Goal: Information Seeking & Learning: Check status

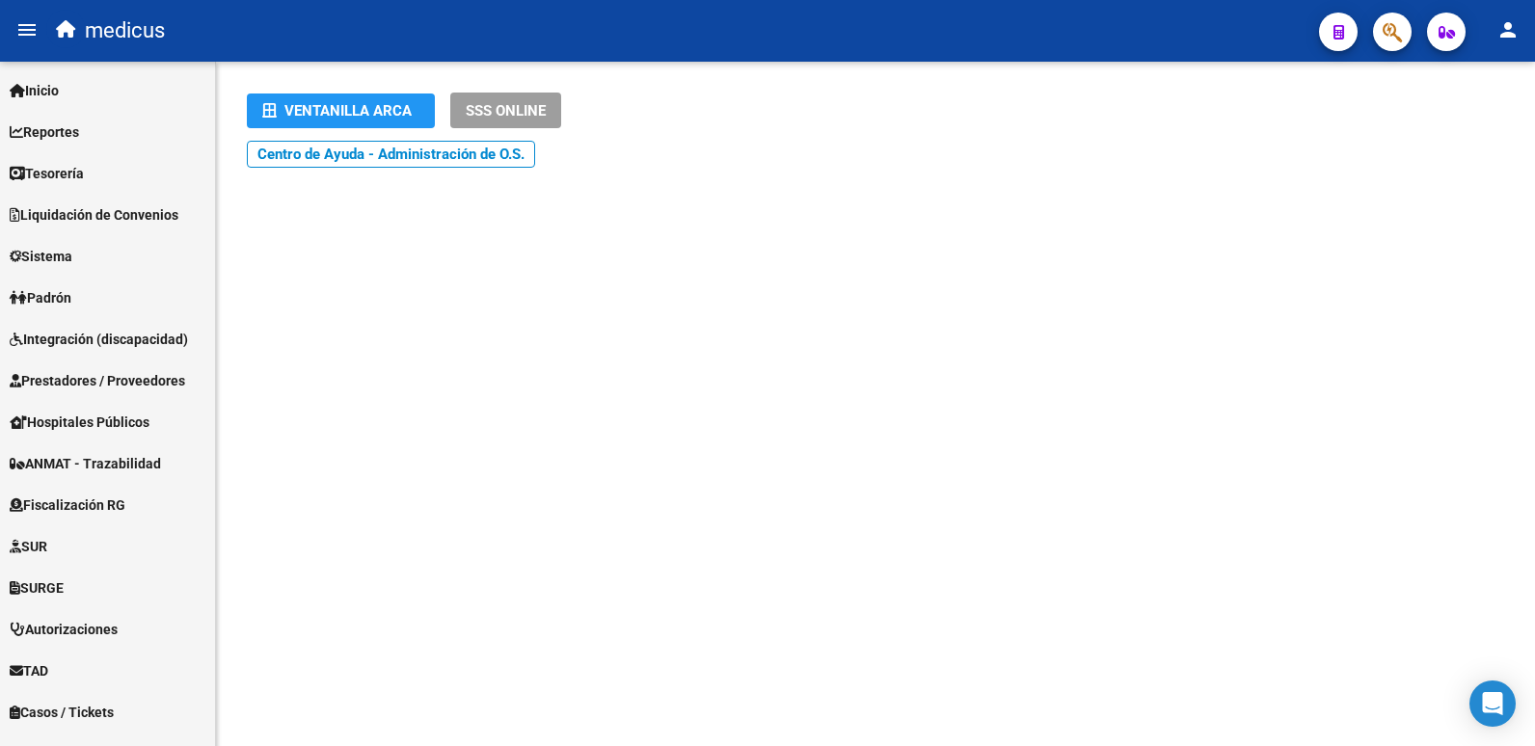
click at [1410, 31] on mat-toolbar "menu medicus person" at bounding box center [767, 31] width 1535 height 62
click at [1403, 33] on button "button" at bounding box center [1392, 32] width 39 height 39
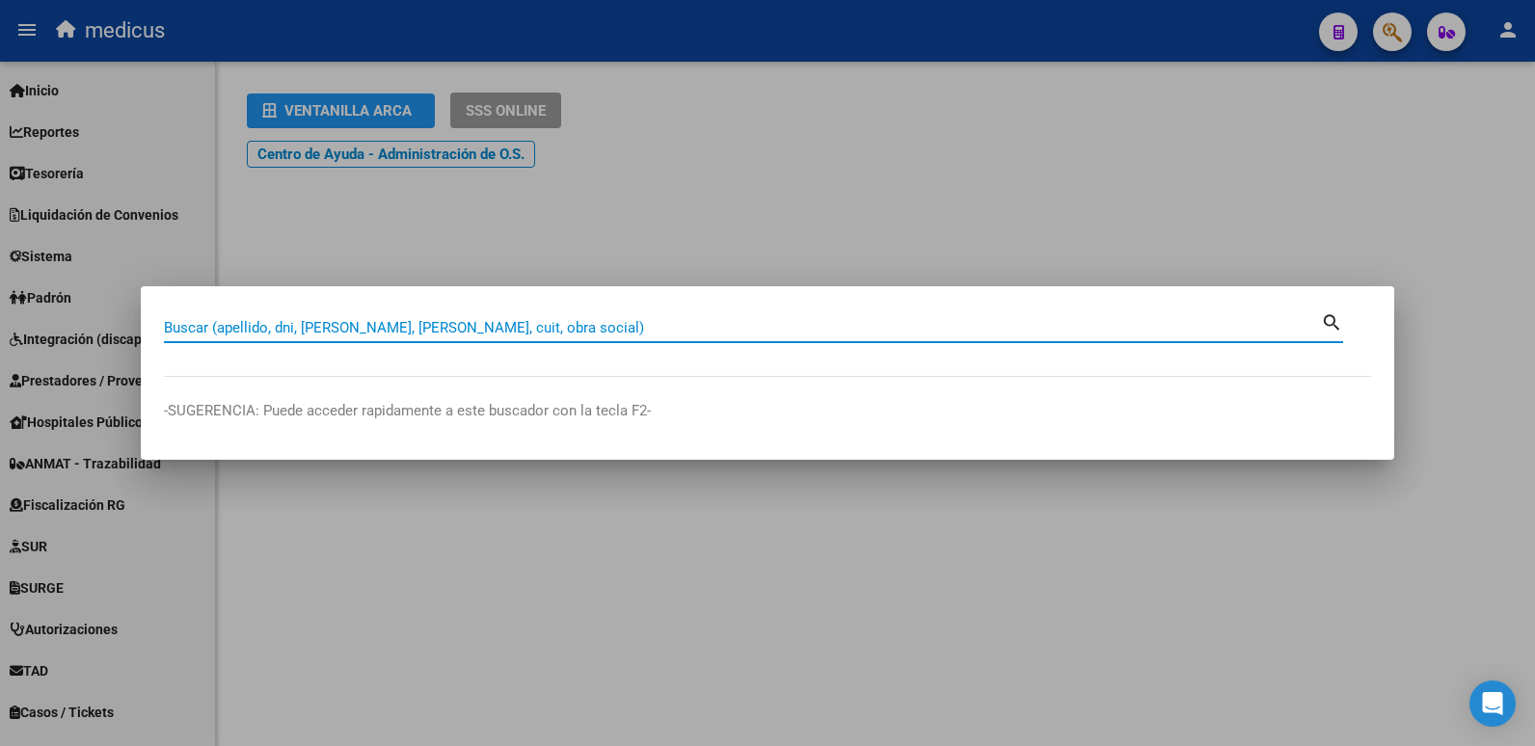
paste input "27963971864"
type input "27963971864"
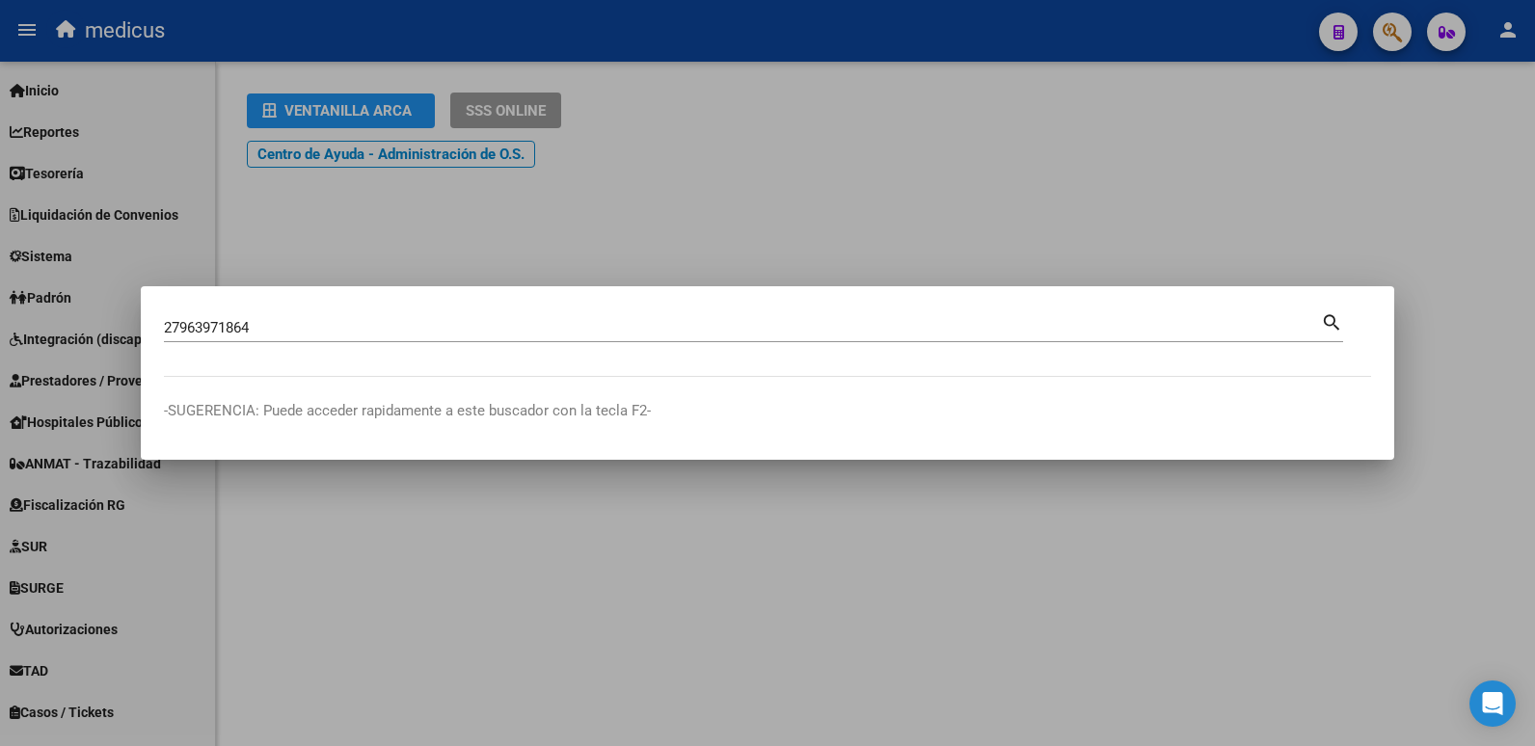
click at [1335, 318] on mat-icon "search" at bounding box center [1332, 321] width 22 height 23
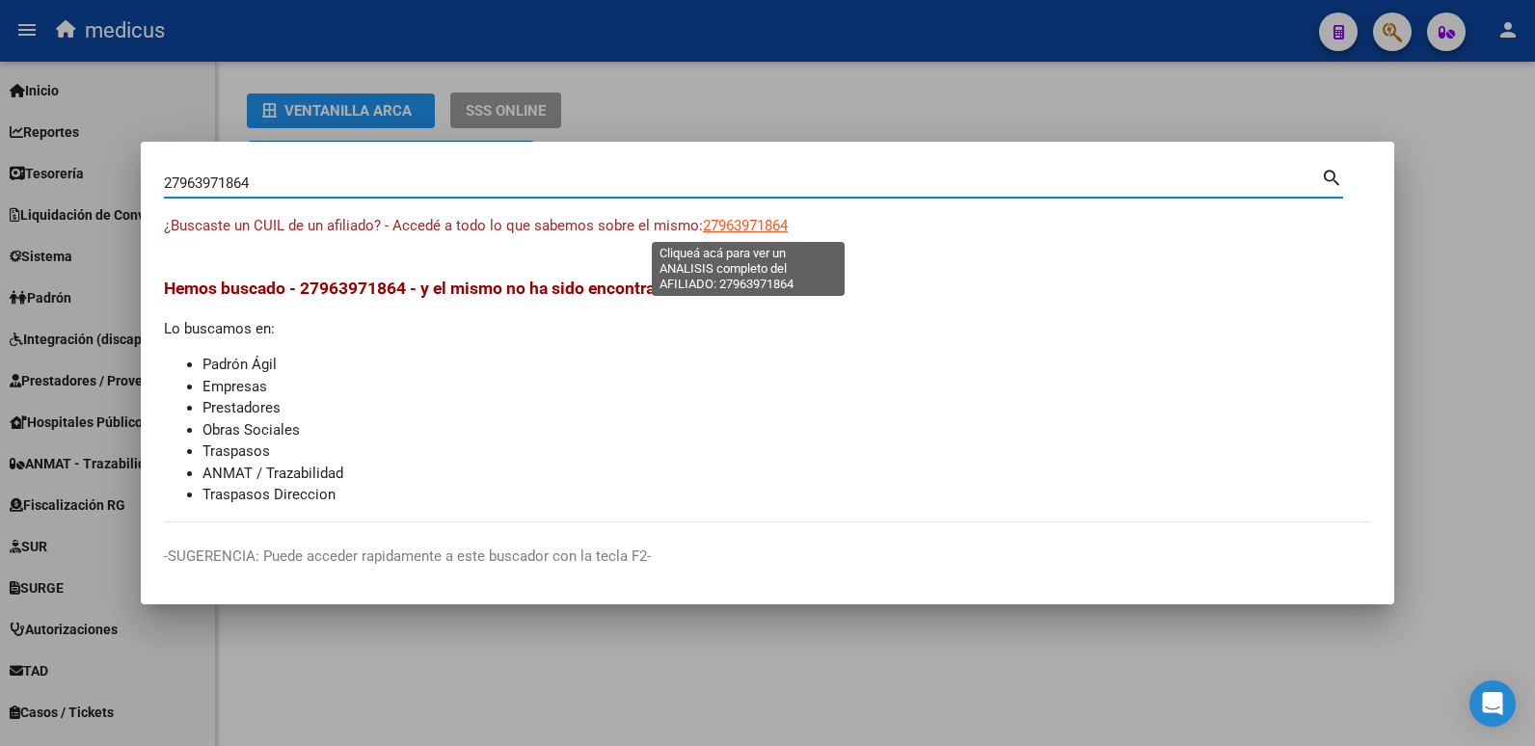
click at [746, 227] on span "27963971864" at bounding box center [745, 225] width 85 height 17
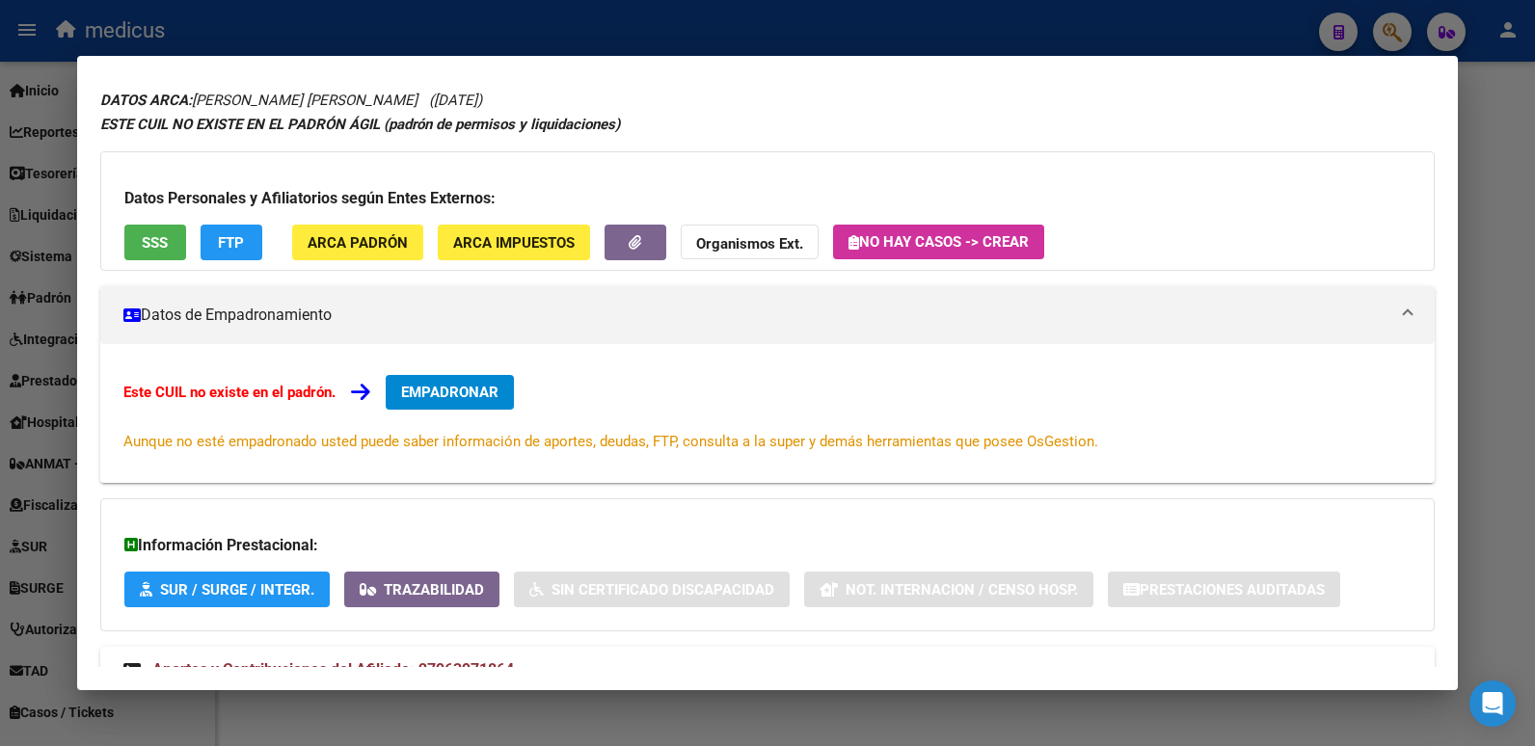
scroll to position [129, 0]
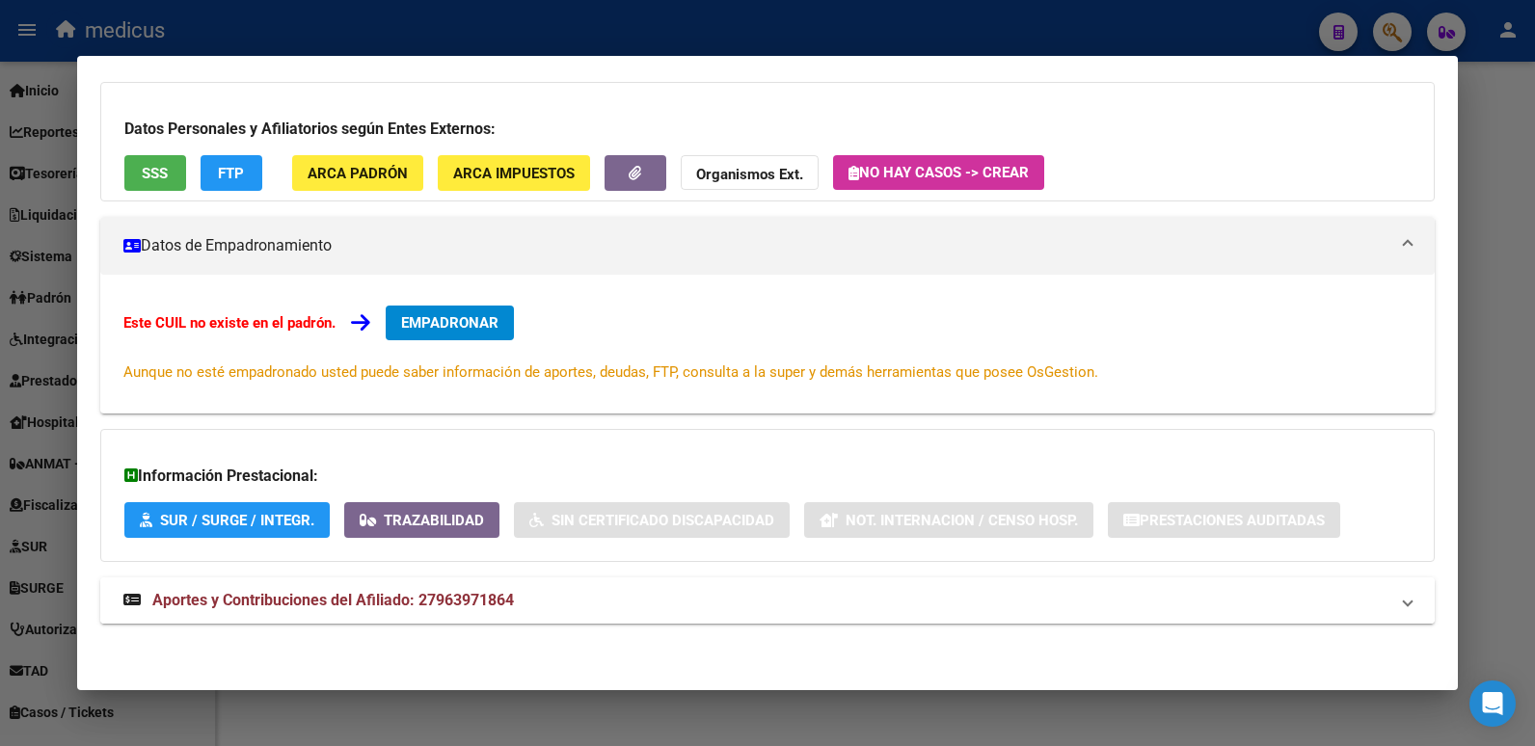
click at [263, 595] on span "Aportes y Contribuciones del Afiliado: 27963971864" at bounding box center [333, 600] width 362 height 18
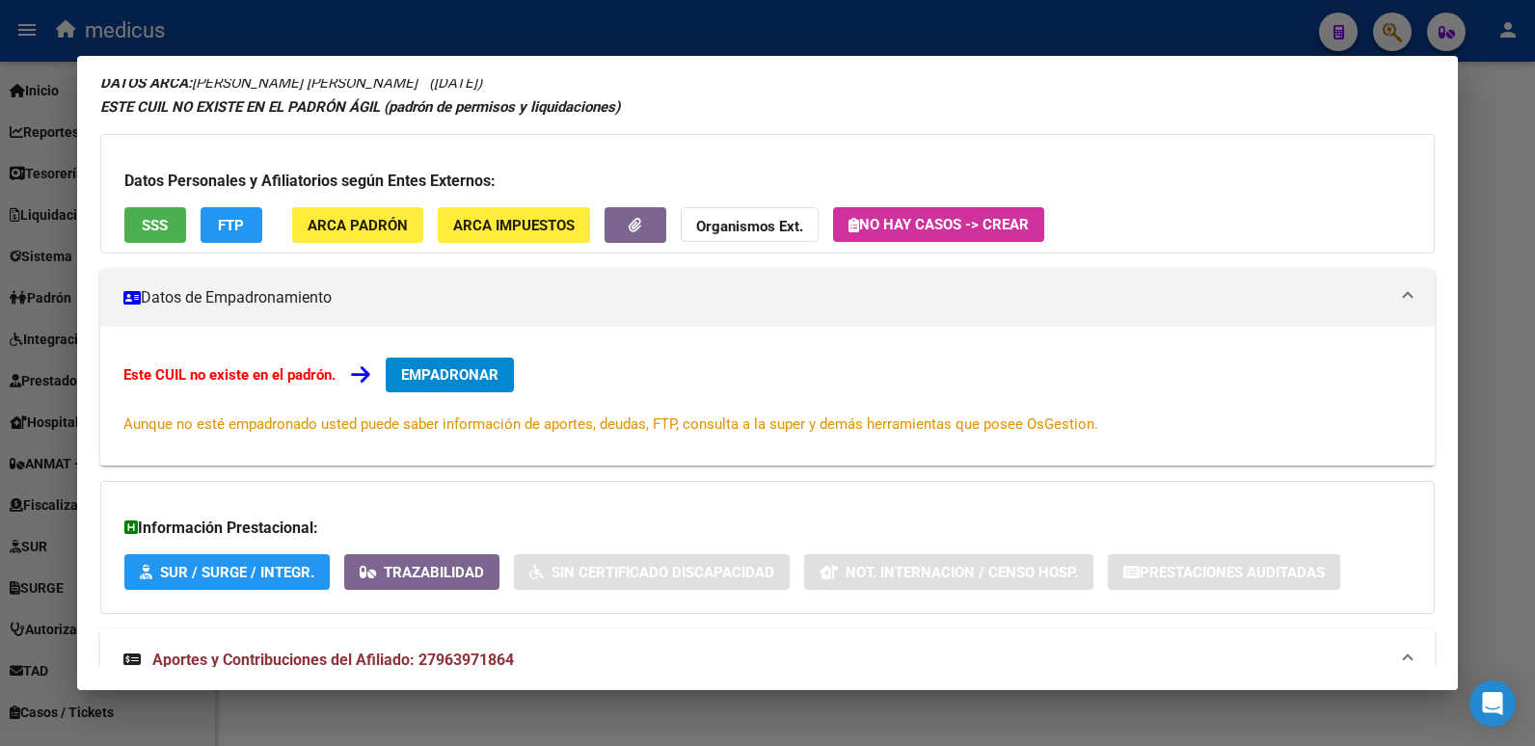
scroll to position [33, 0]
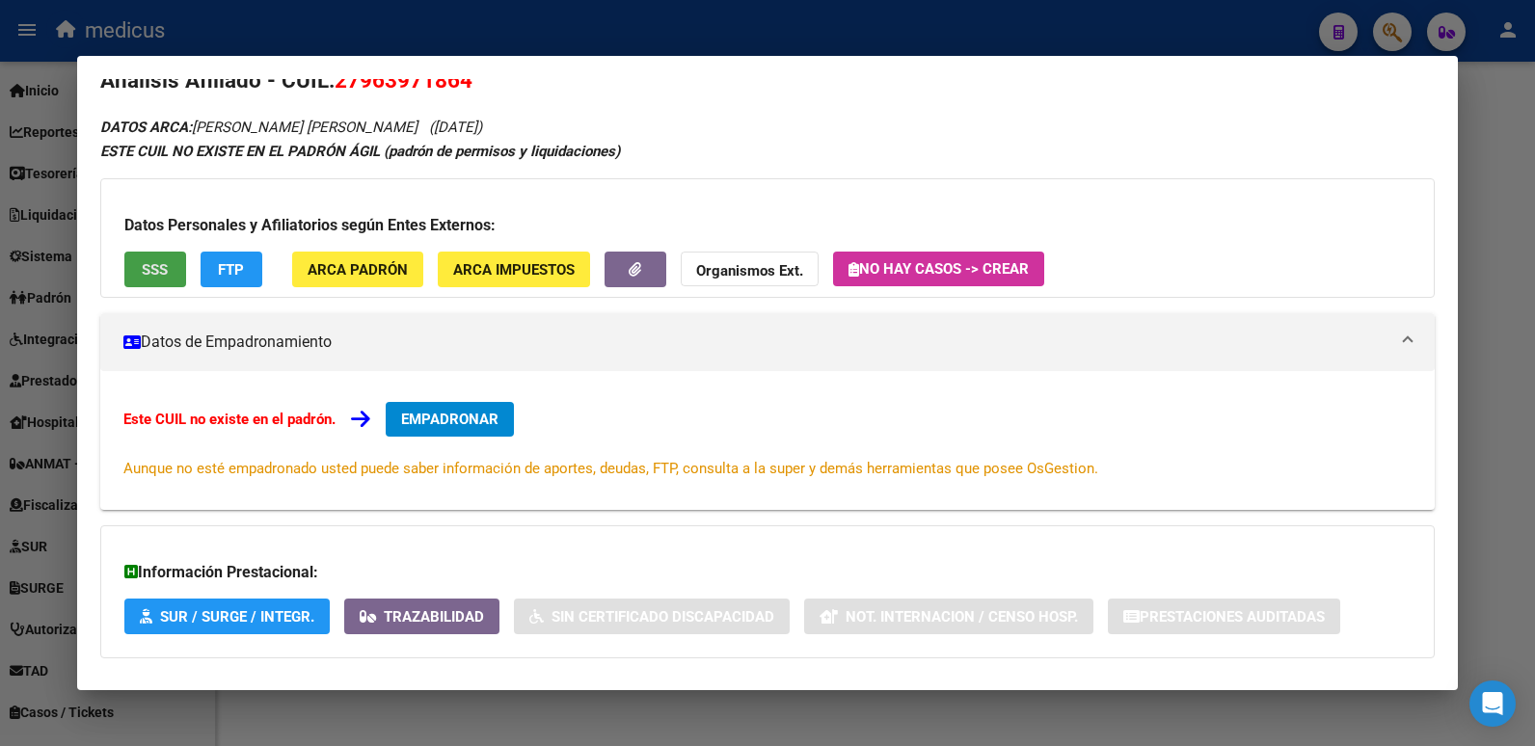
click at [163, 264] on span "SSS" at bounding box center [155, 269] width 26 height 17
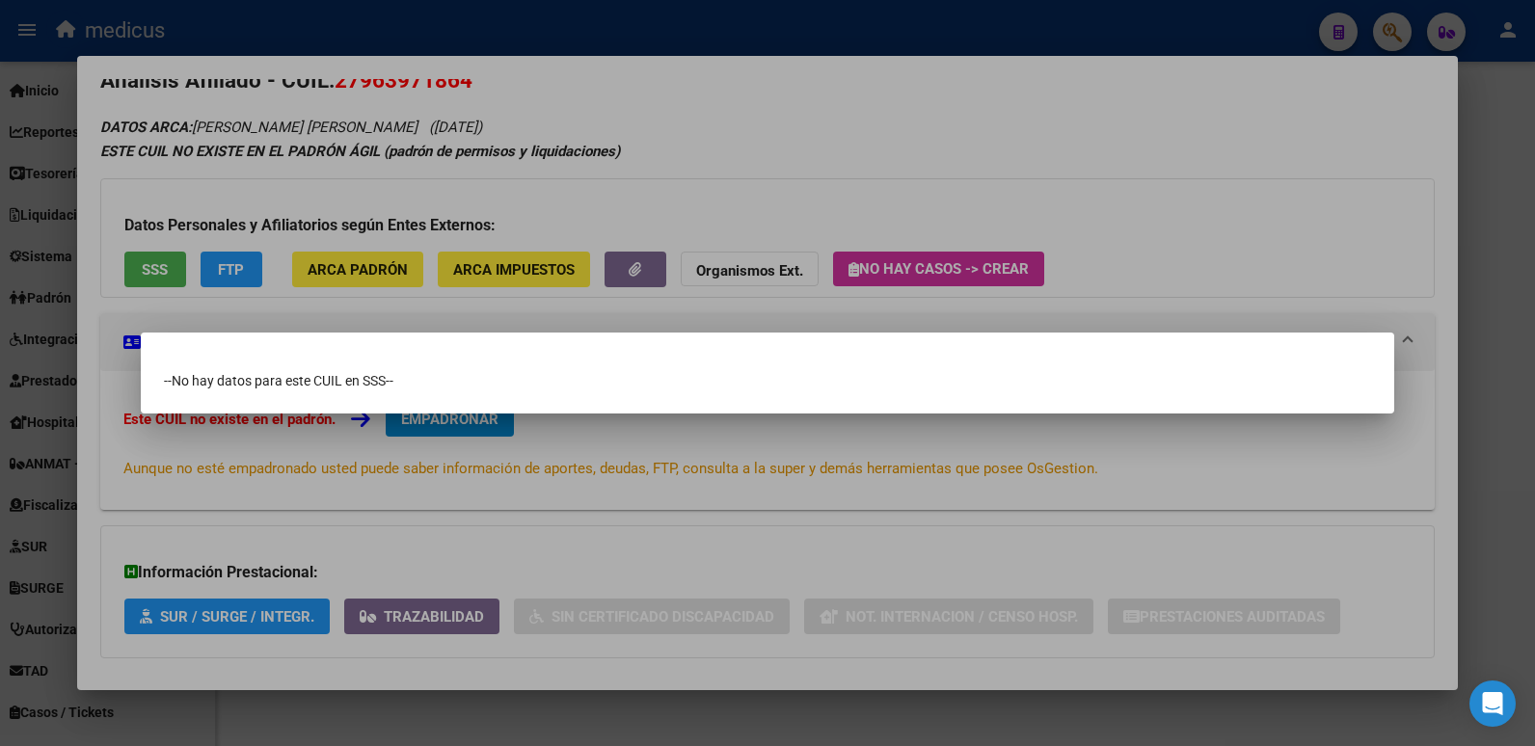
click at [68, 26] on div at bounding box center [767, 373] width 1535 height 746
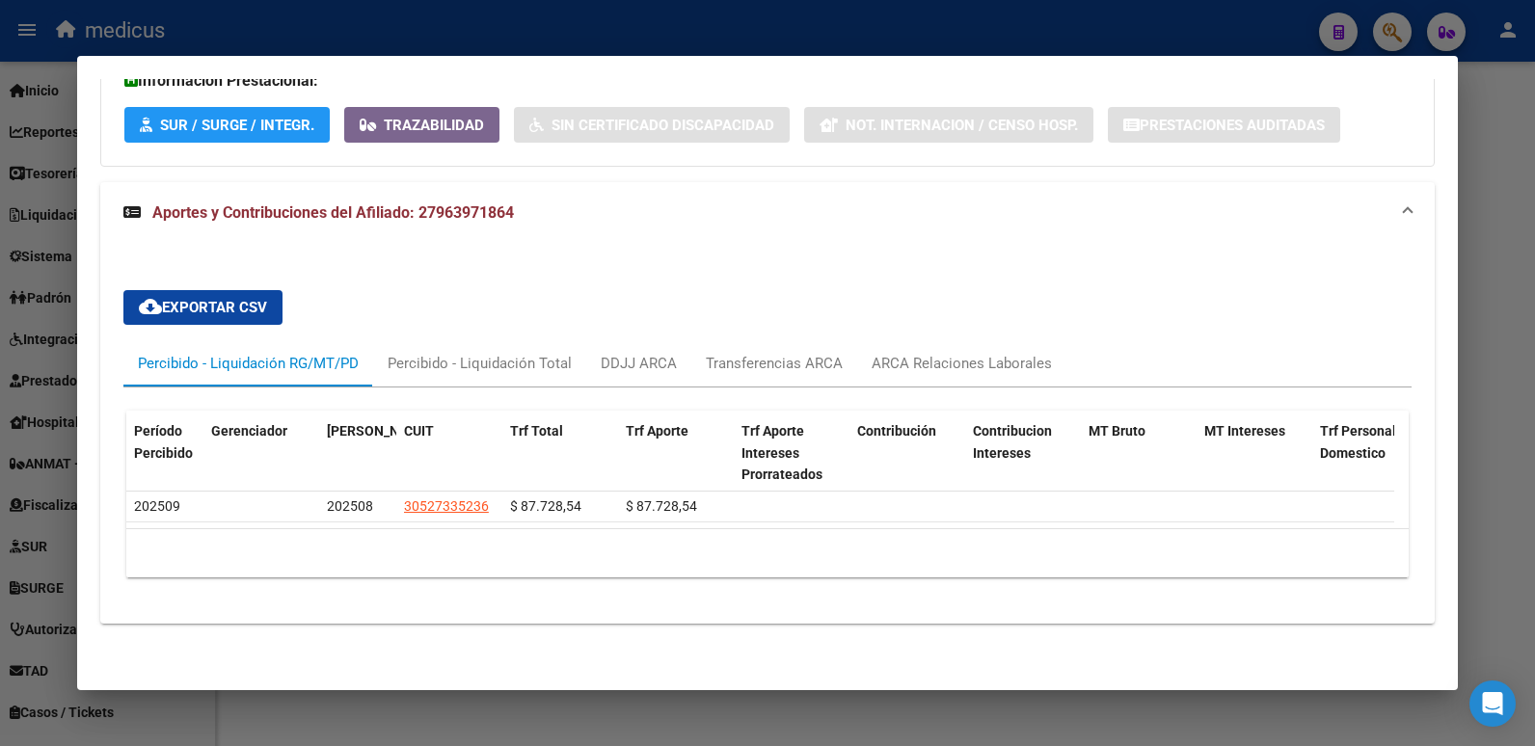
scroll to position [539, 0]
click at [481, 203] on span "Aportes y Contribuciones del Afiliado: 27963971864" at bounding box center [333, 212] width 362 height 18
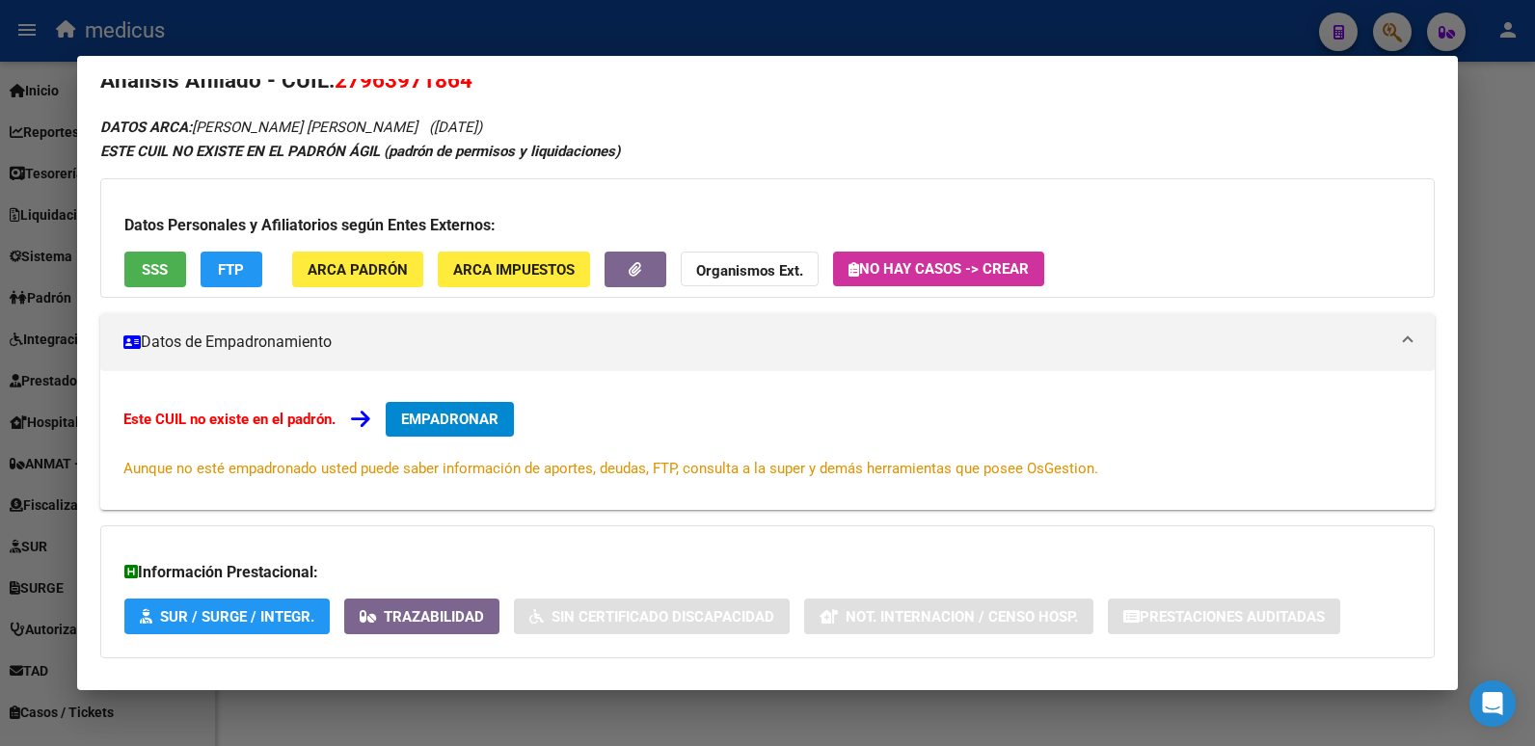
scroll to position [129, 0]
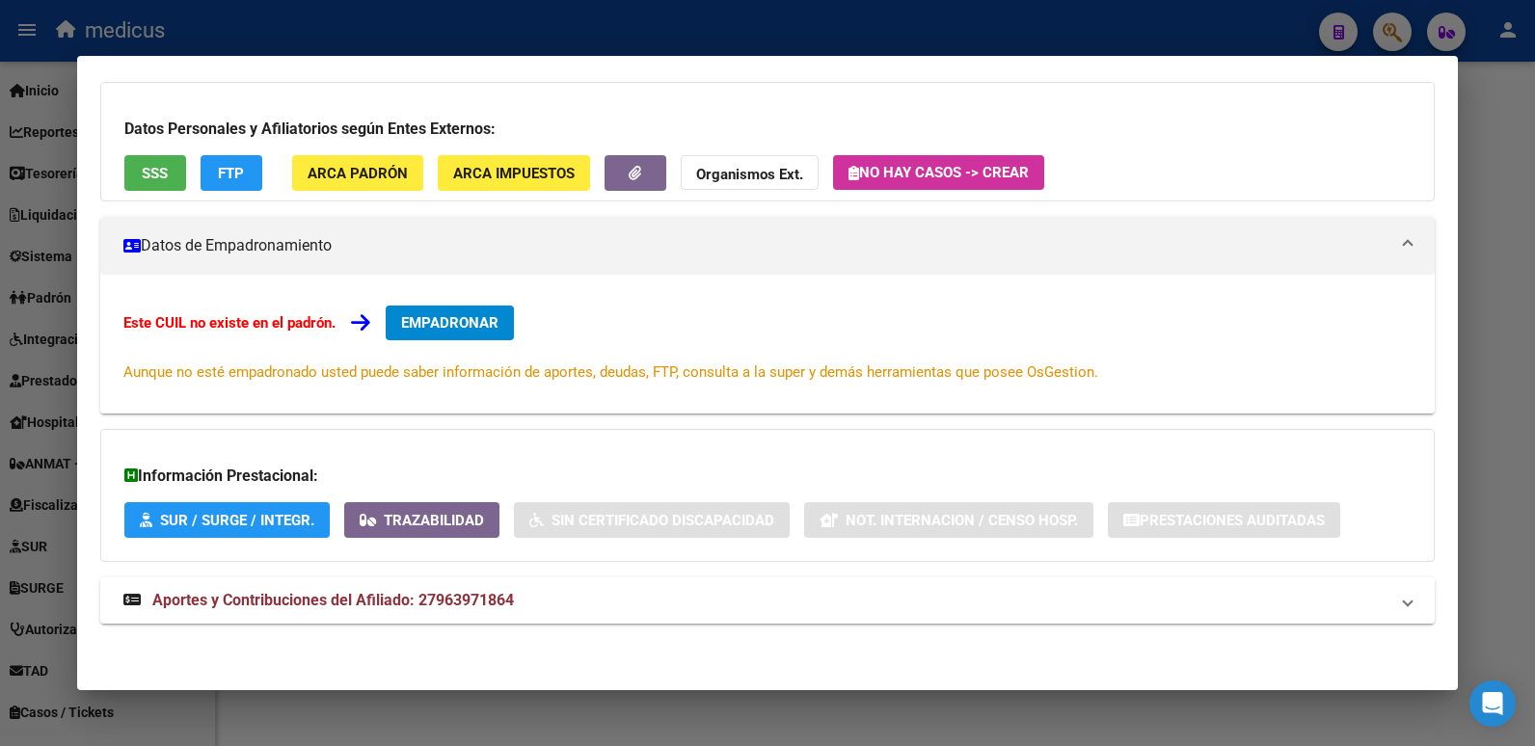
click at [441, 602] on span "Aportes y Contribuciones del Afiliado: 27963971864" at bounding box center [333, 600] width 362 height 18
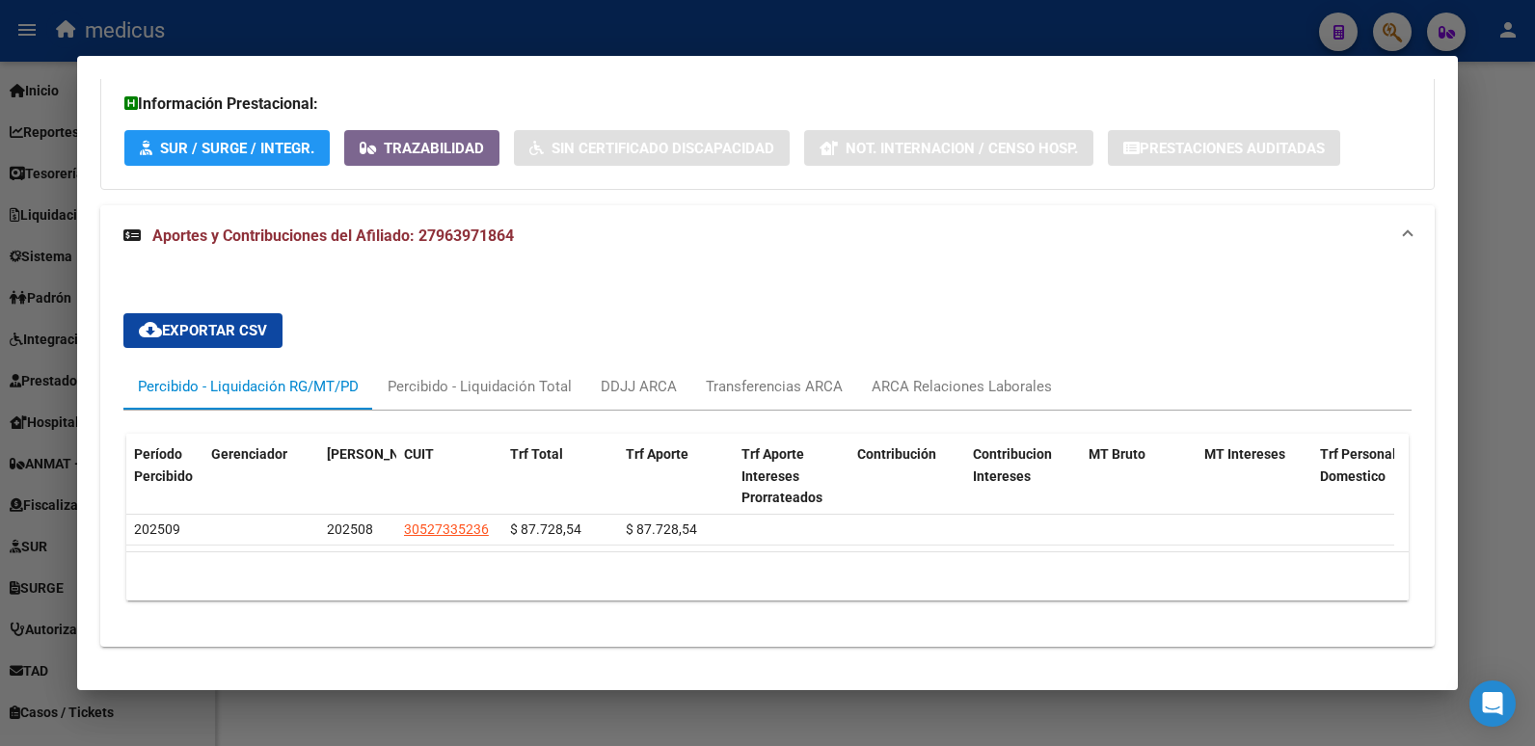
scroll to position [515, 0]
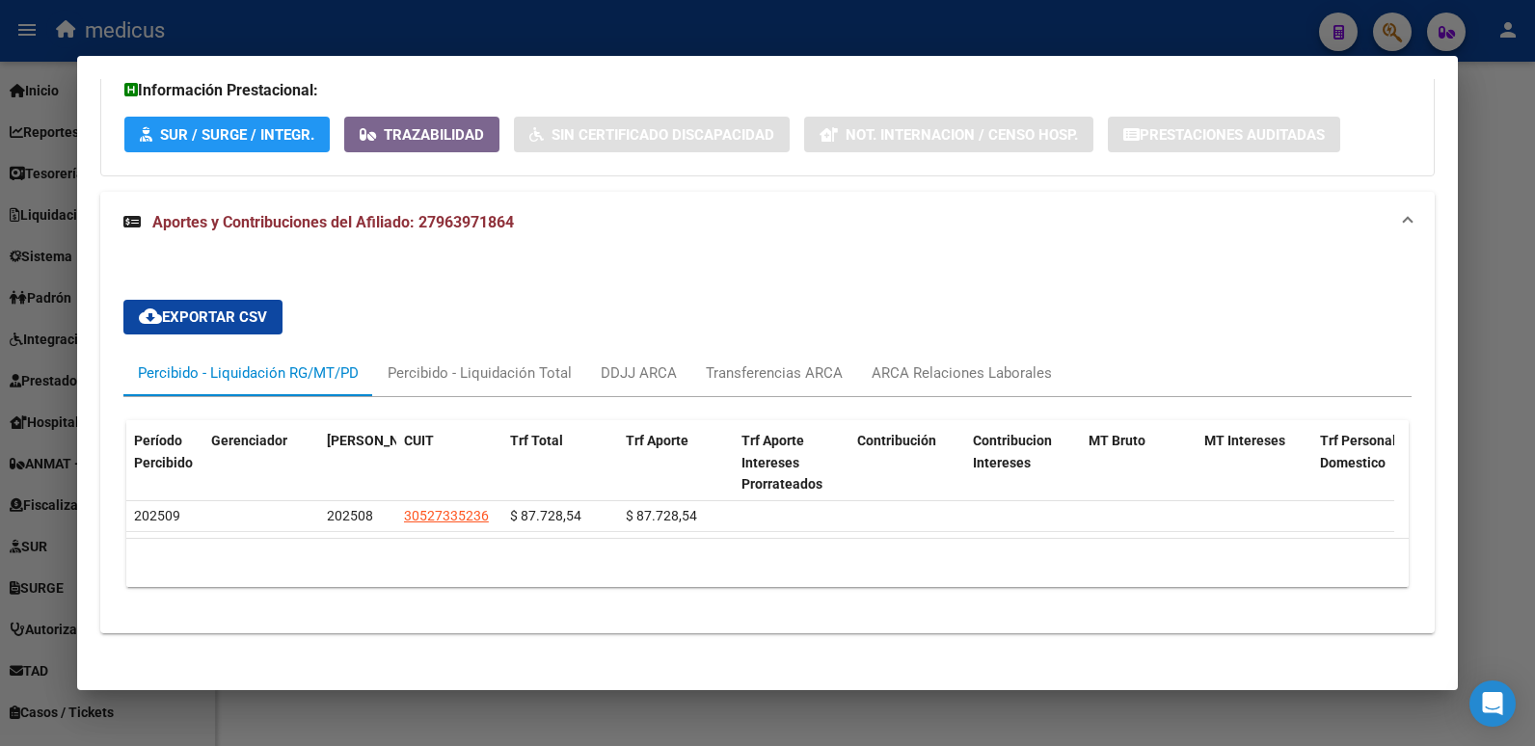
click at [1241, 35] on div at bounding box center [767, 373] width 1535 height 746
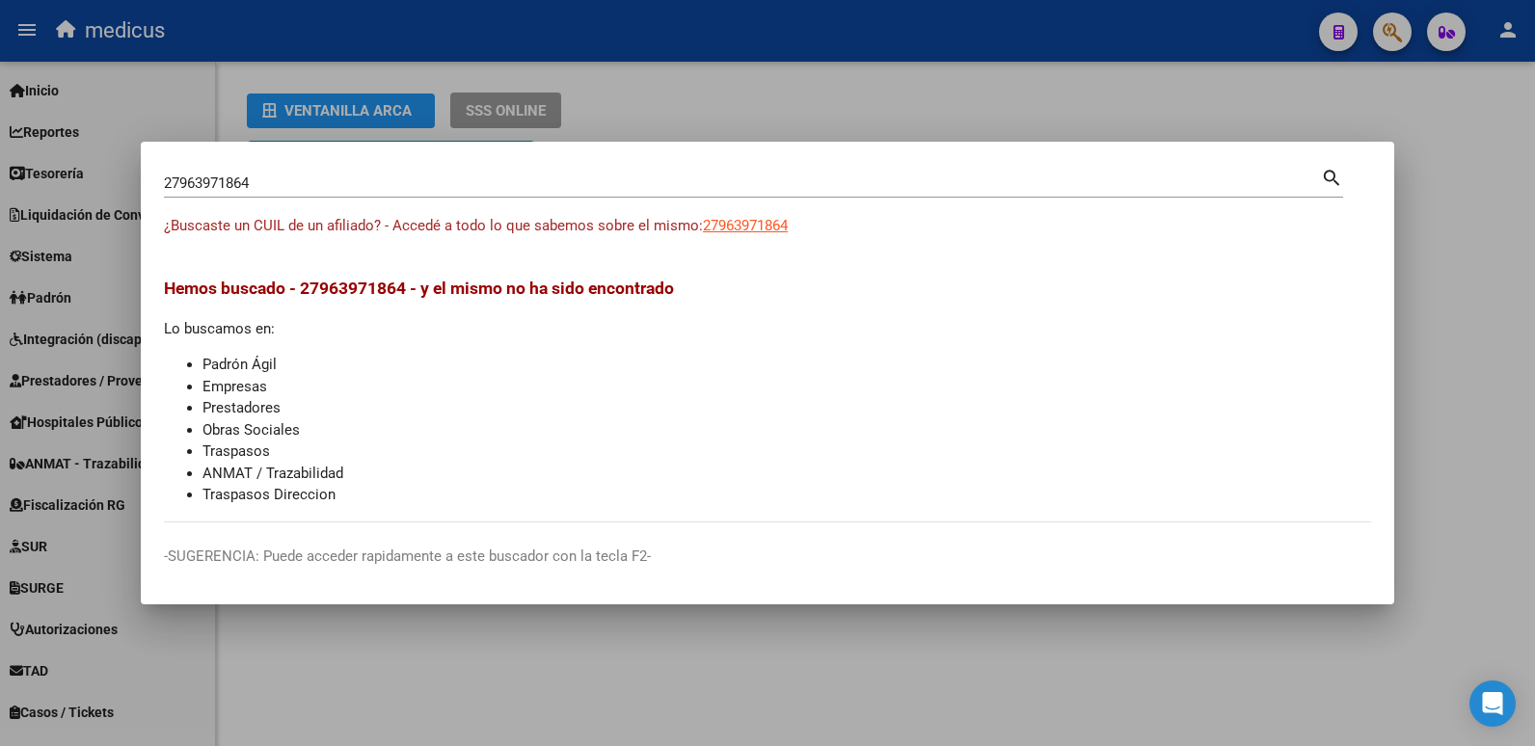
click at [587, 61] on div at bounding box center [767, 373] width 1535 height 746
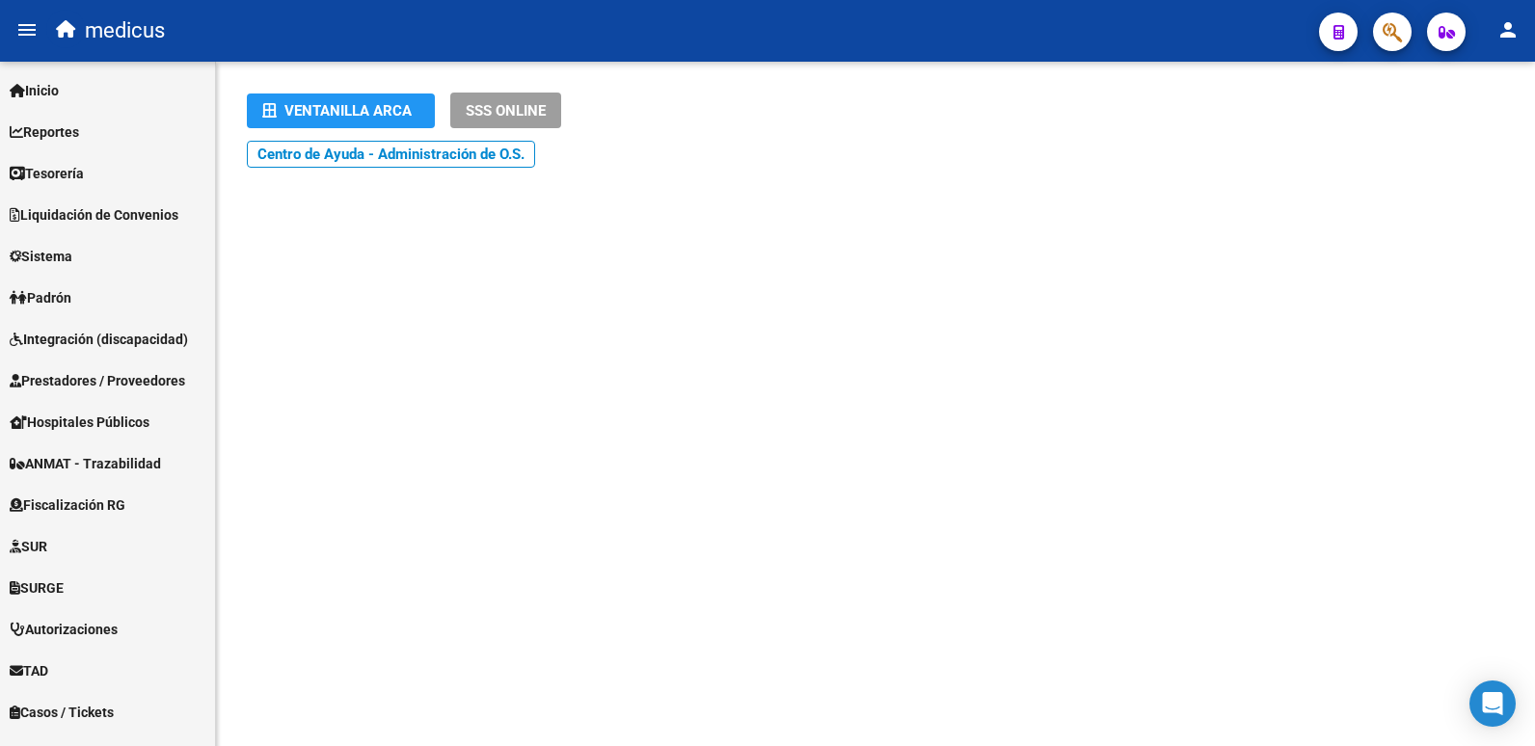
click at [26, 22] on mat-icon "menu" at bounding box center [26, 29] width 23 height 23
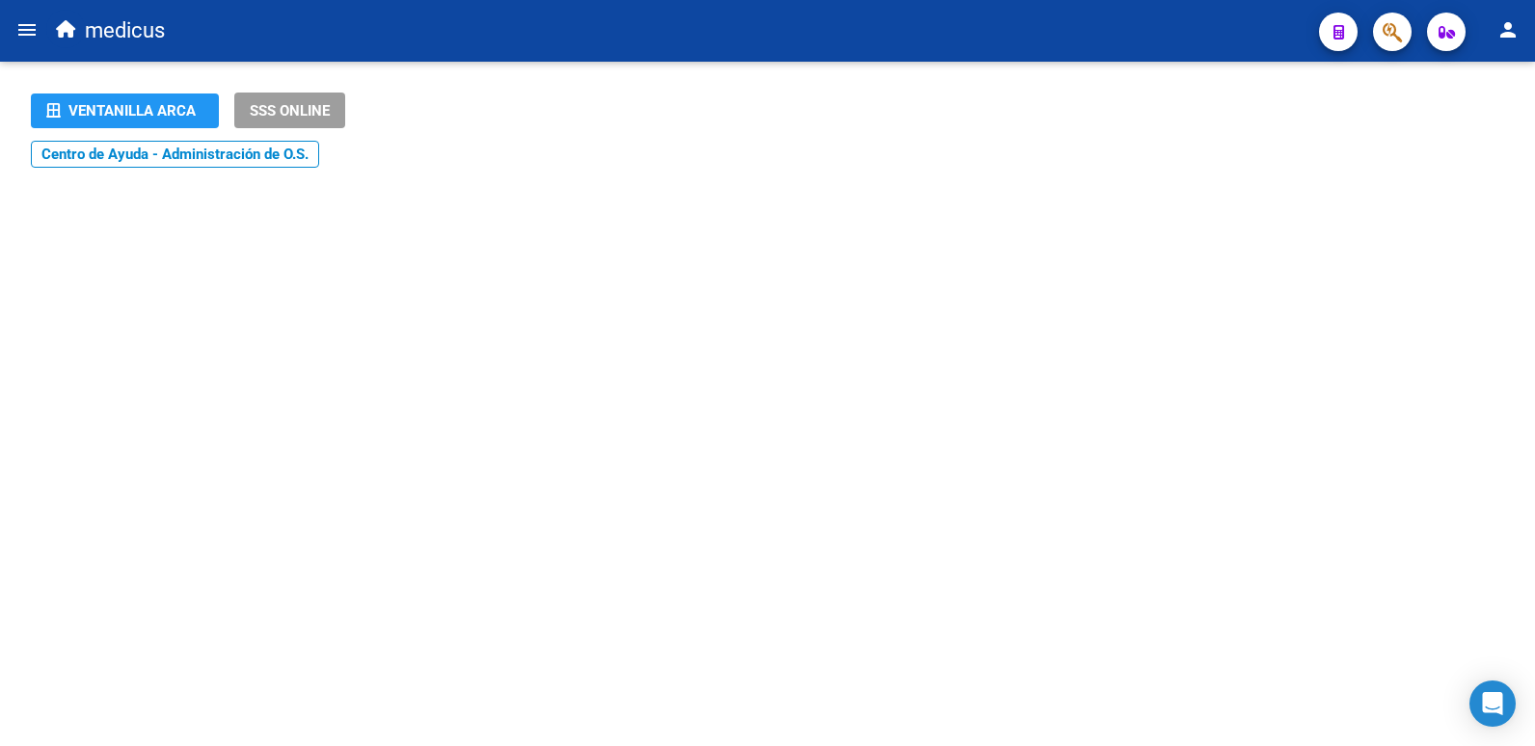
click at [961, 314] on mat-sidenav-content "Ventanilla ARCA SSS ONLINE Instructivos y Video Tutoriales SAAS Centro de Ayuda…" at bounding box center [767, 404] width 1535 height 685
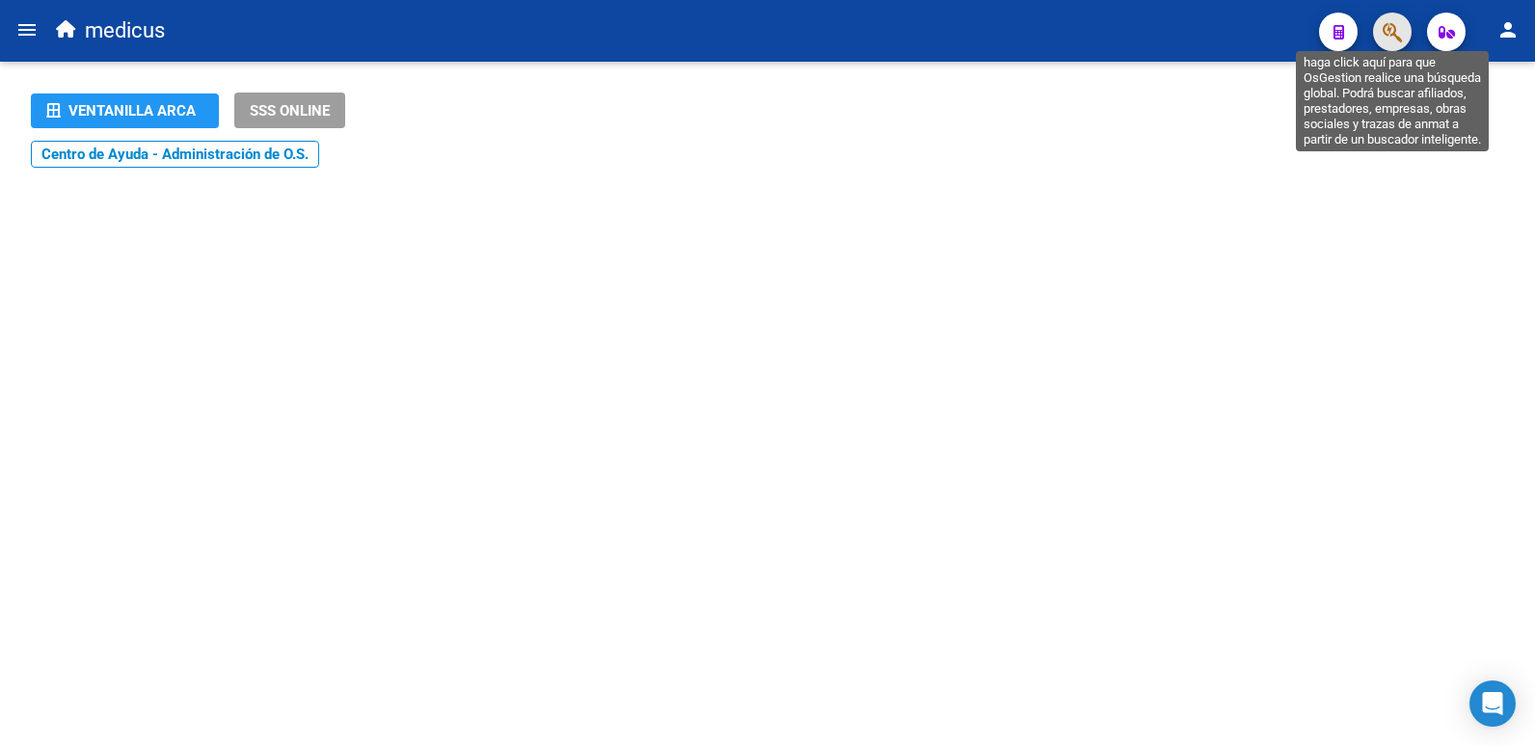
click at [1393, 22] on icon "button" at bounding box center [1392, 32] width 19 height 22
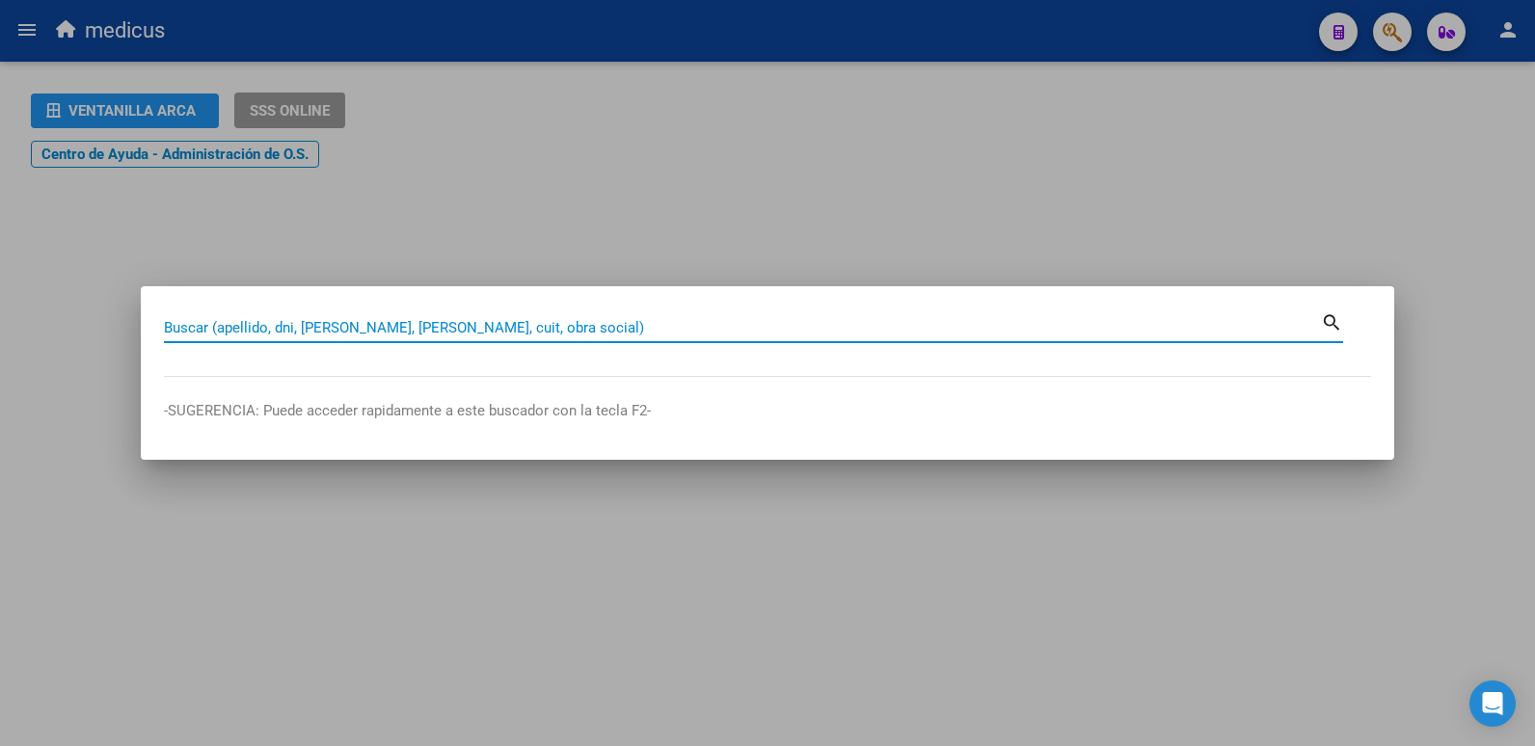
paste input "2"
type input "27313168951"
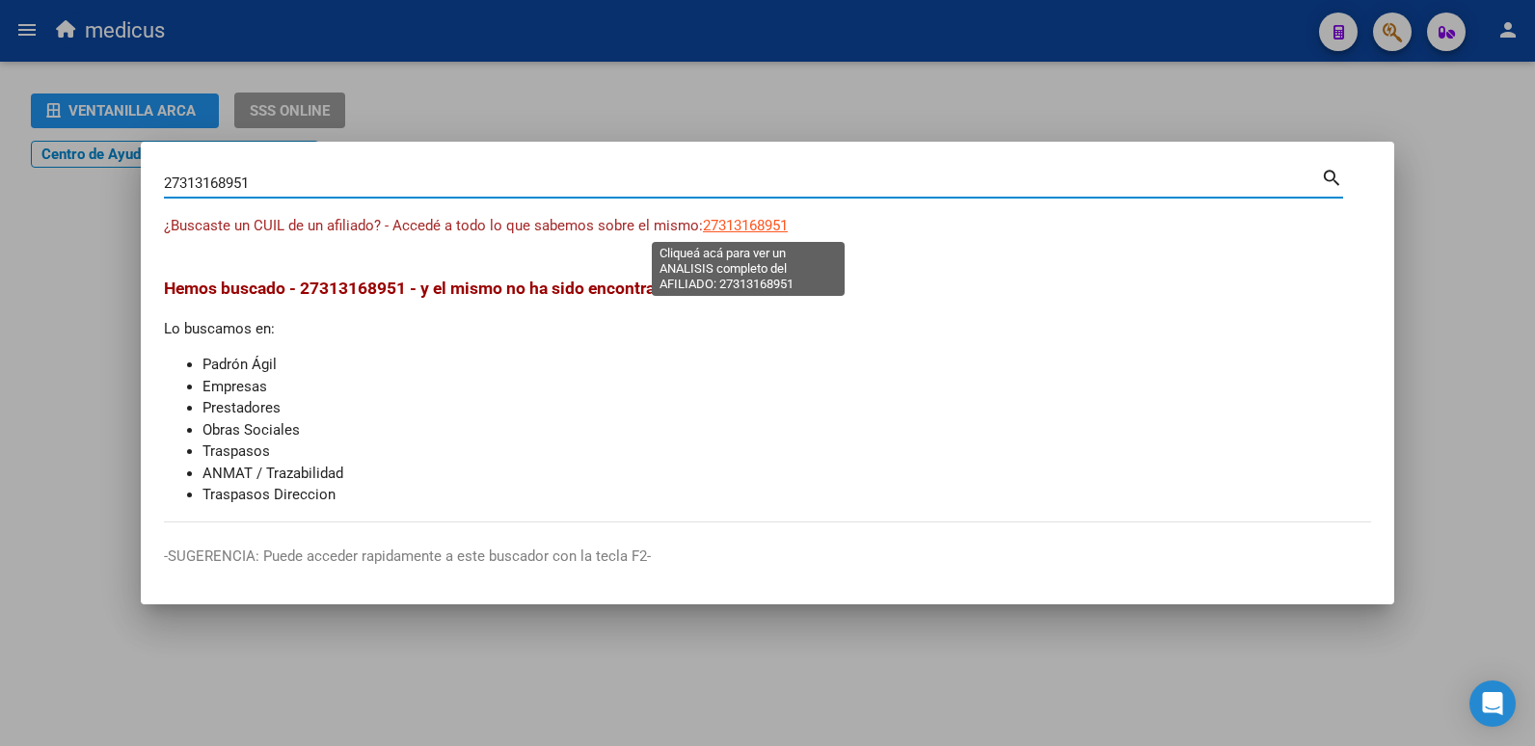
click at [730, 227] on span "27313168951" at bounding box center [745, 225] width 85 height 17
type textarea "27313168951"
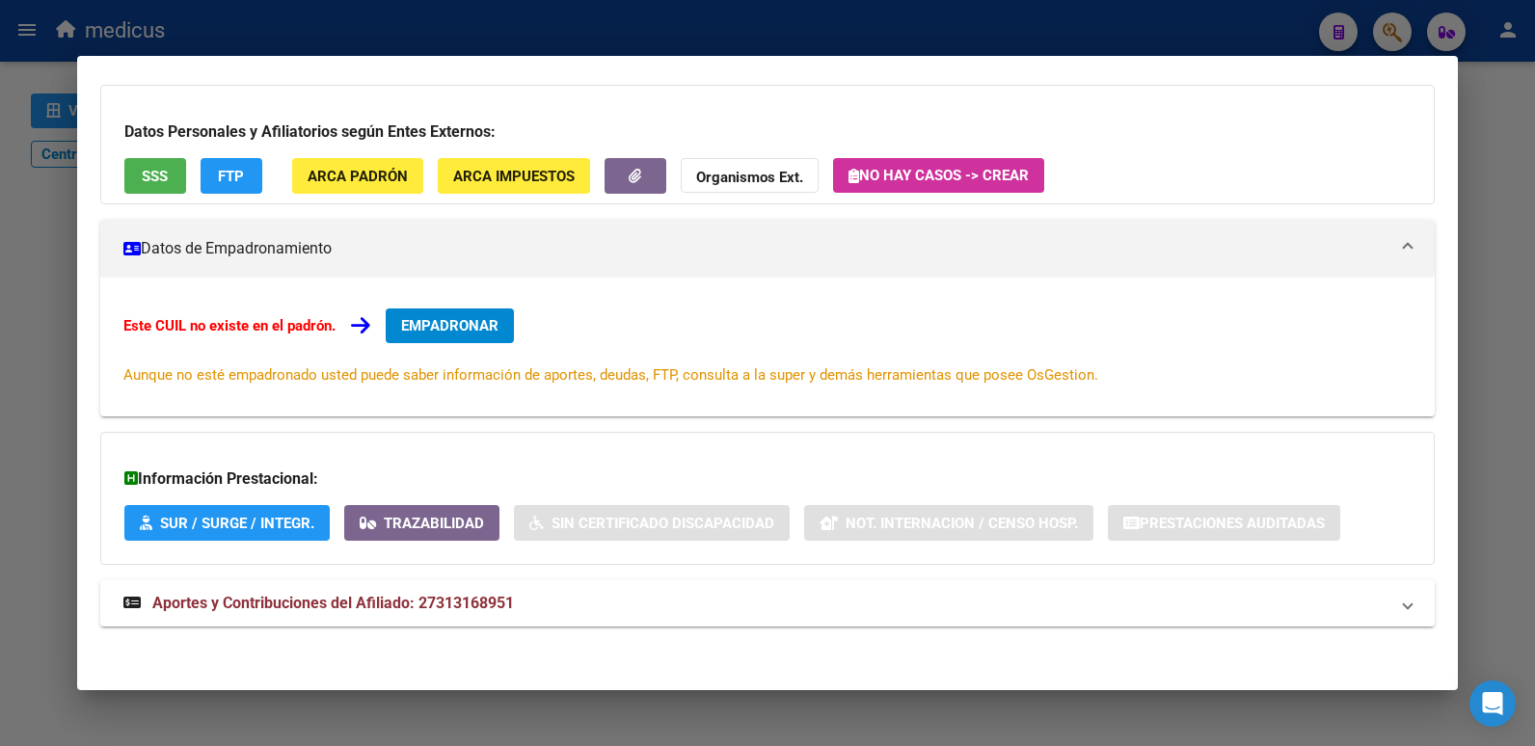
scroll to position [129, 0]
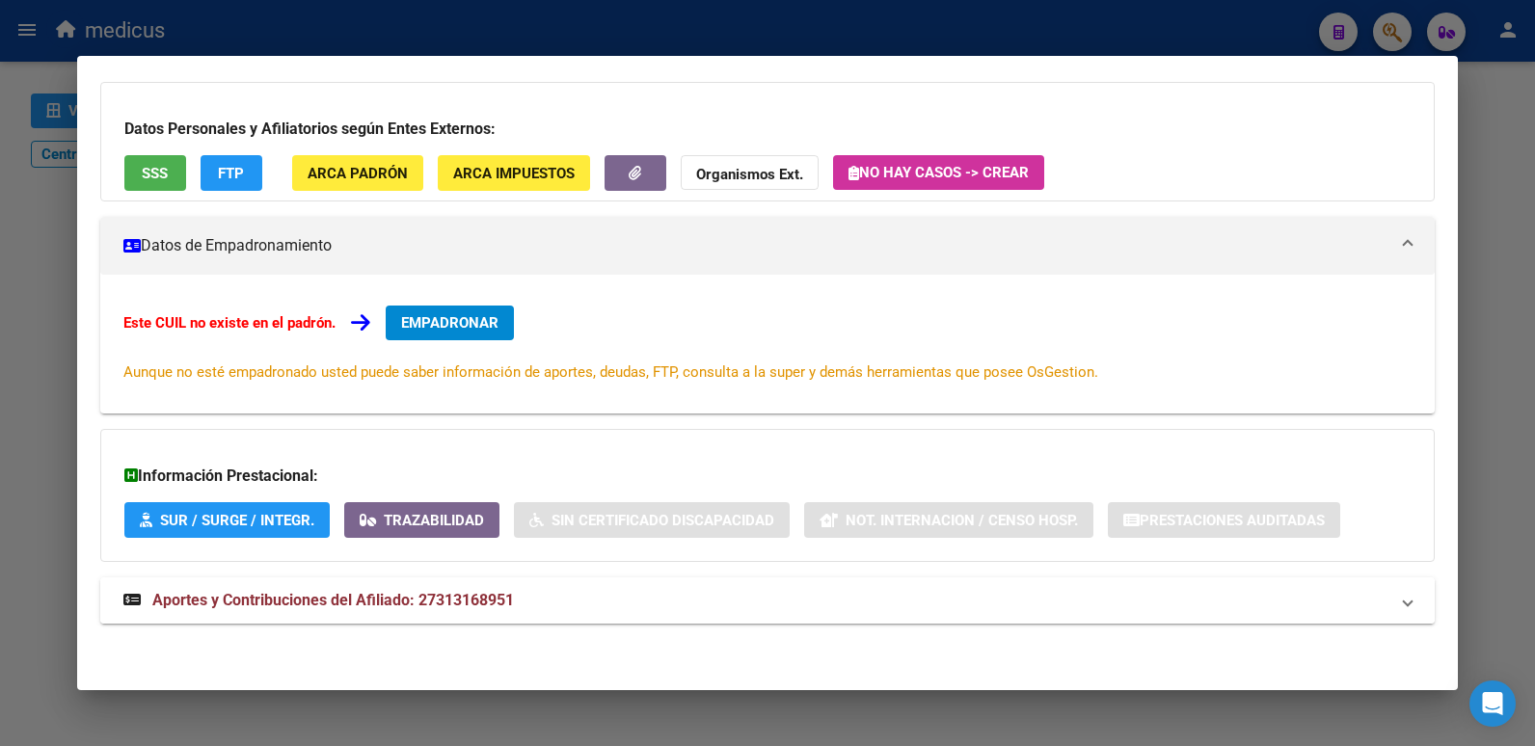
click at [311, 594] on span "Aportes y Contribuciones del Afiliado: 27313168951" at bounding box center [333, 600] width 362 height 18
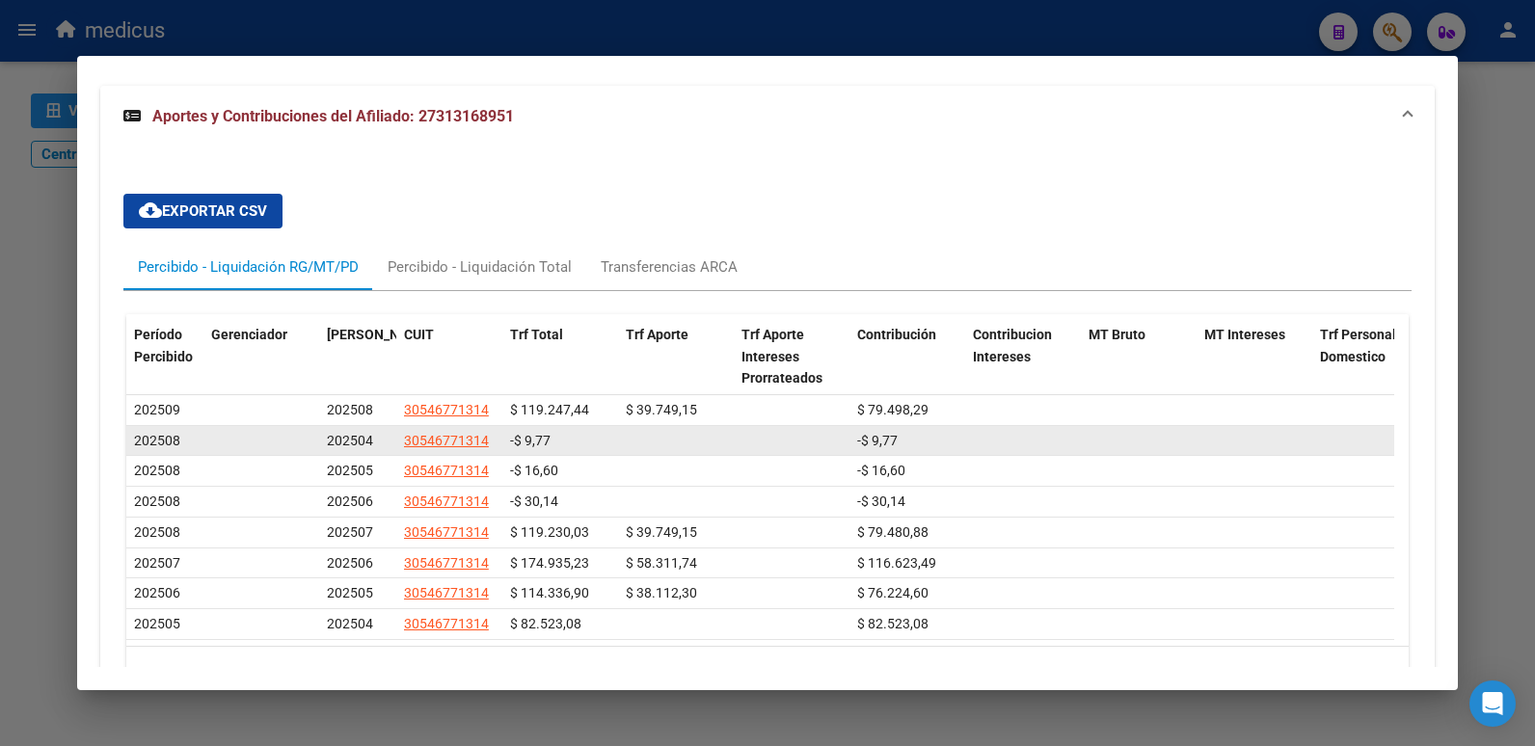
scroll to position [628, 0]
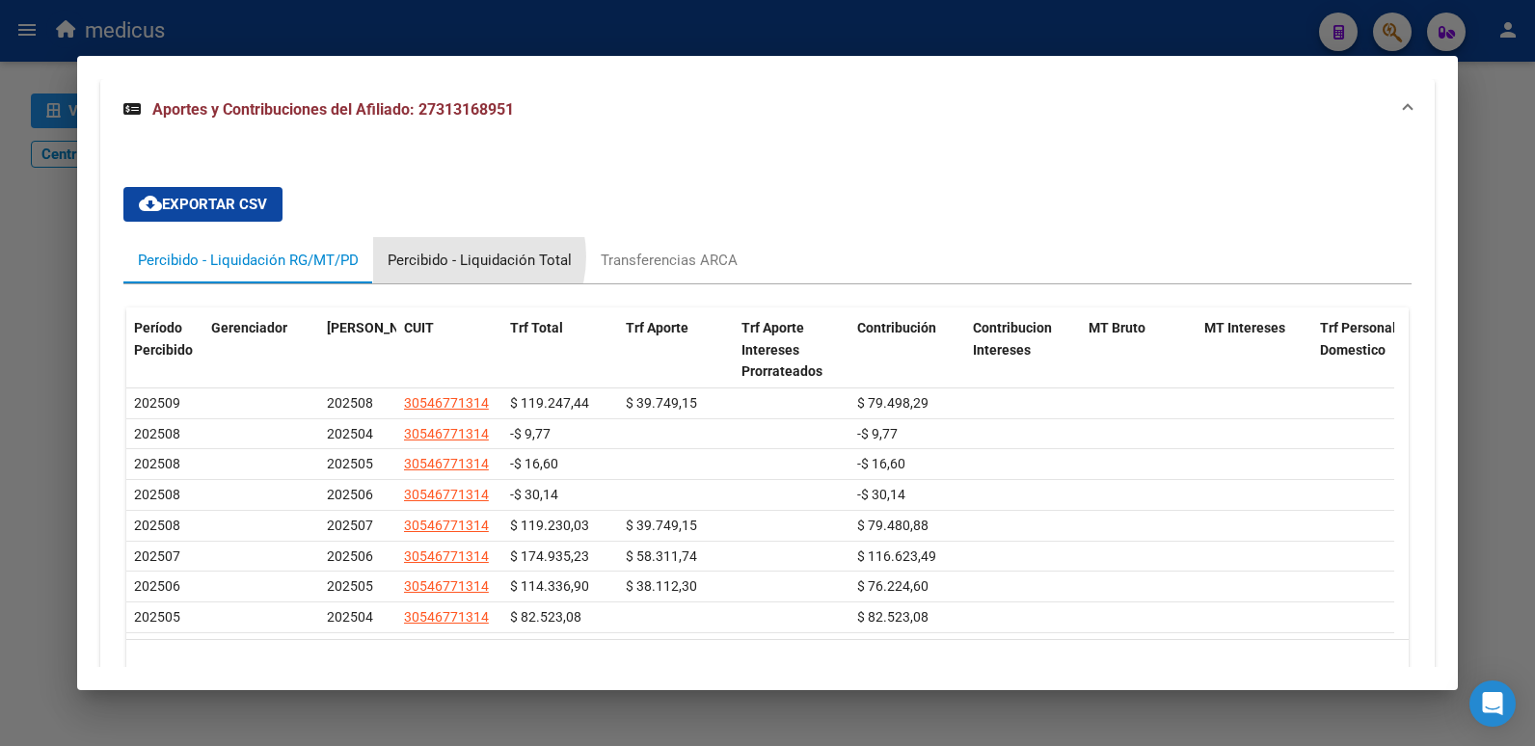
click at [463, 256] on div "Percibido - Liquidación Total" at bounding box center [480, 260] width 184 height 21
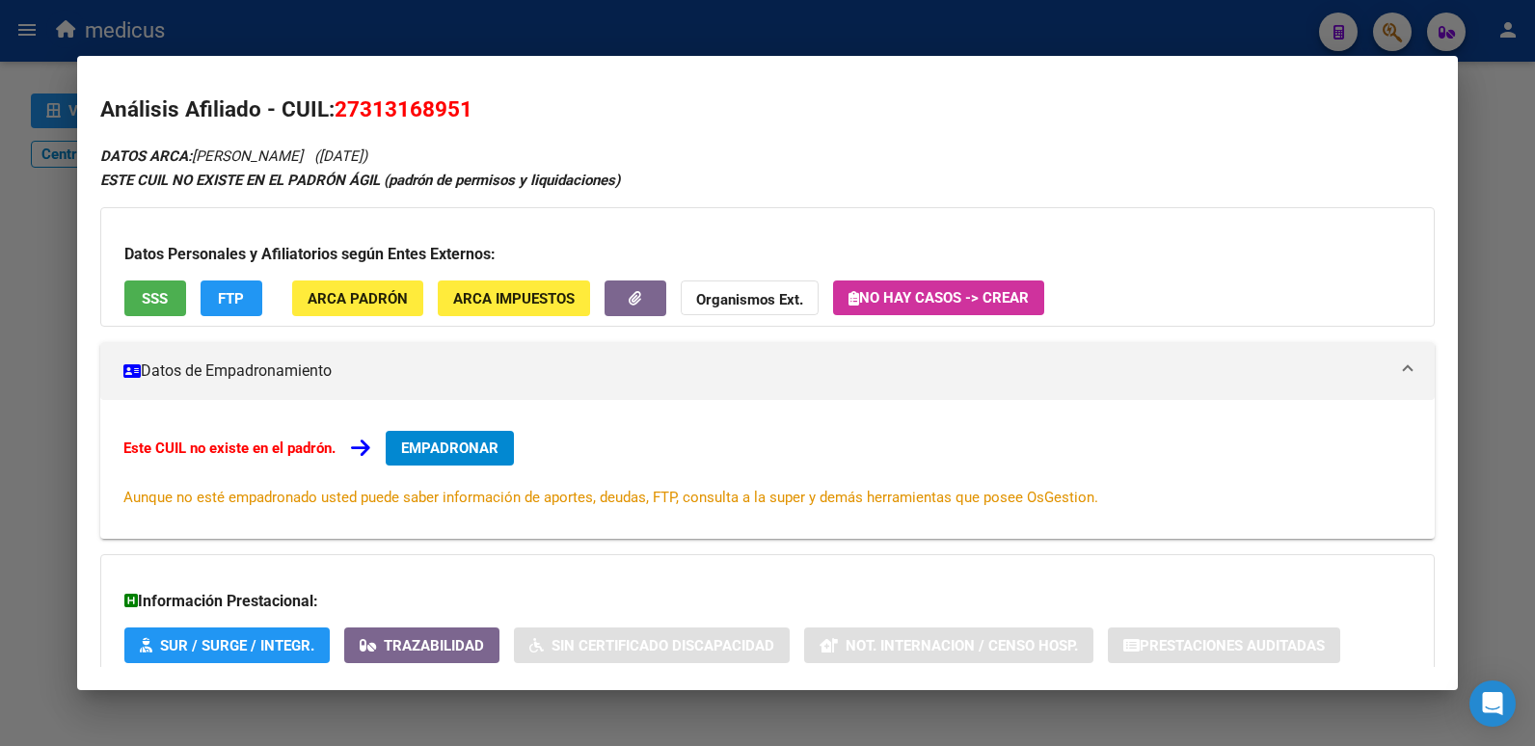
scroll to position [0, 0]
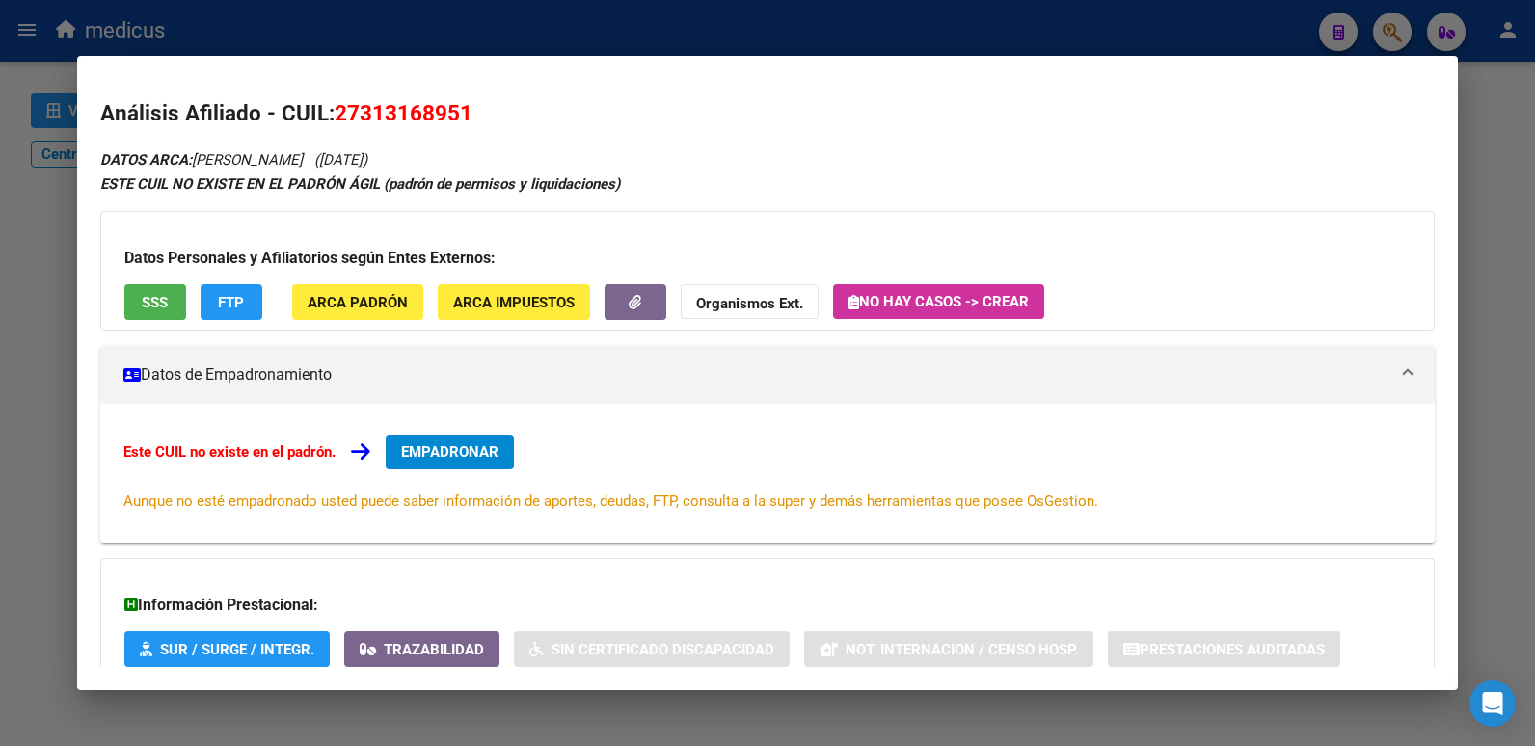
drag, startPoint x: 1140, startPoint y: 32, endPoint x: 1217, endPoint y: 15, distance: 78.9
click at [1144, 34] on div at bounding box center [767, 373] width 1535 height 746
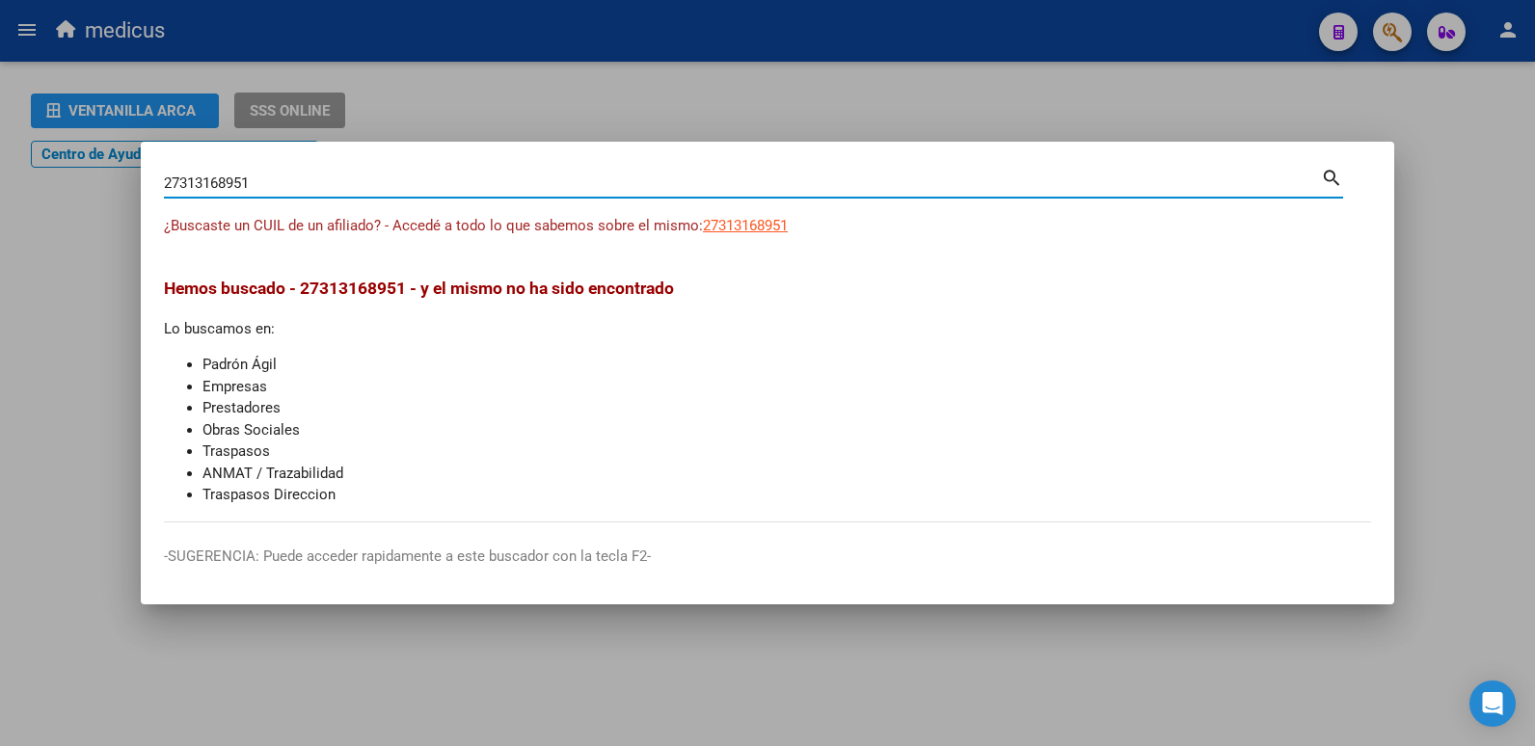
drag, startPoint x: 277, startPoint y: 180, endPoint x: 82, endPoint y: 197, distance: 195.5
click at [82, 197] on div "27313168951 Buscar (apellido, dni, cuil, nro traspaso, cuit, obra social) searc…" at bounding box center [767, 373] width 1535 height 746
paste input "963971864"
type input "27963971864"
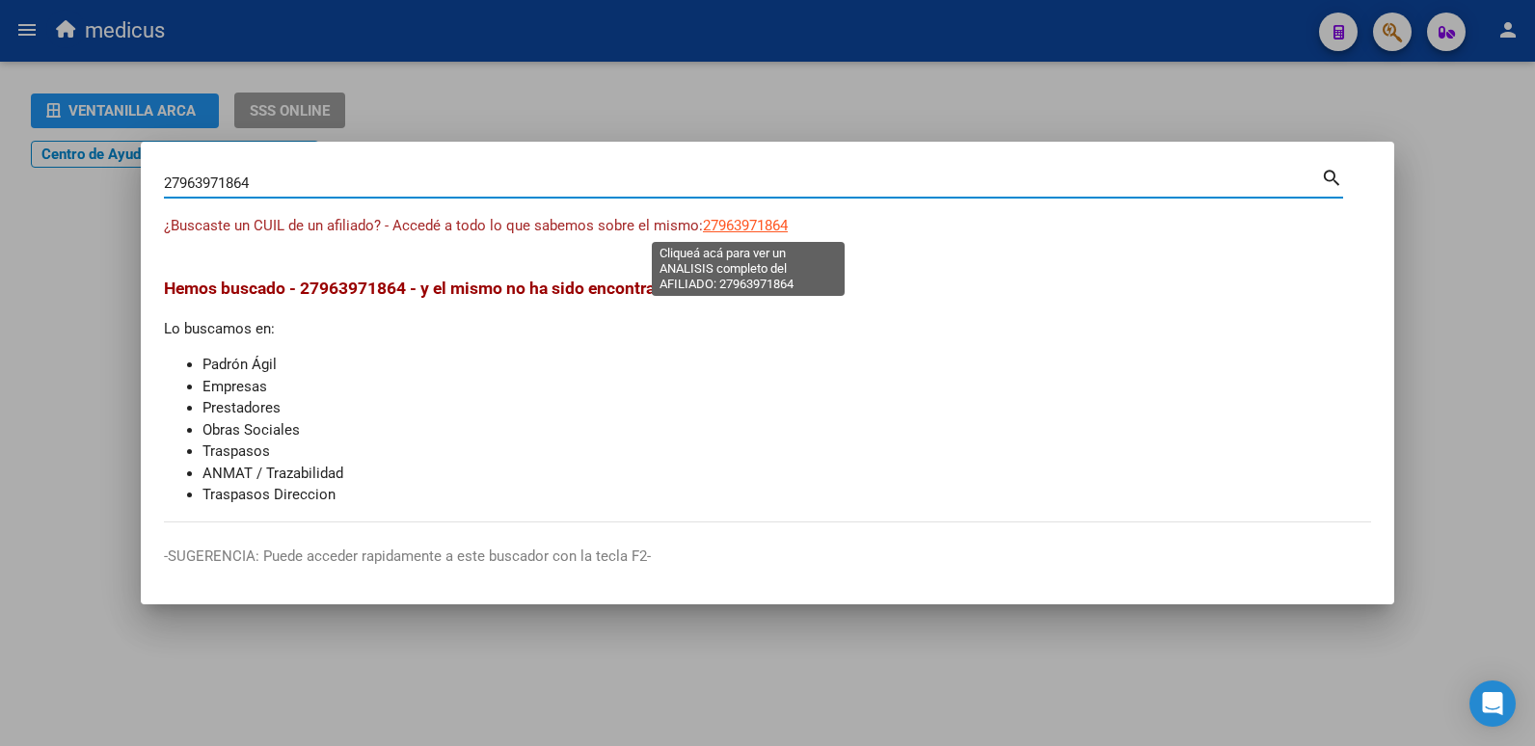
click at [735, 229] on span "27963971864" at bounding box center [745, 225] width 85 height 17
type textarea "27963971864"
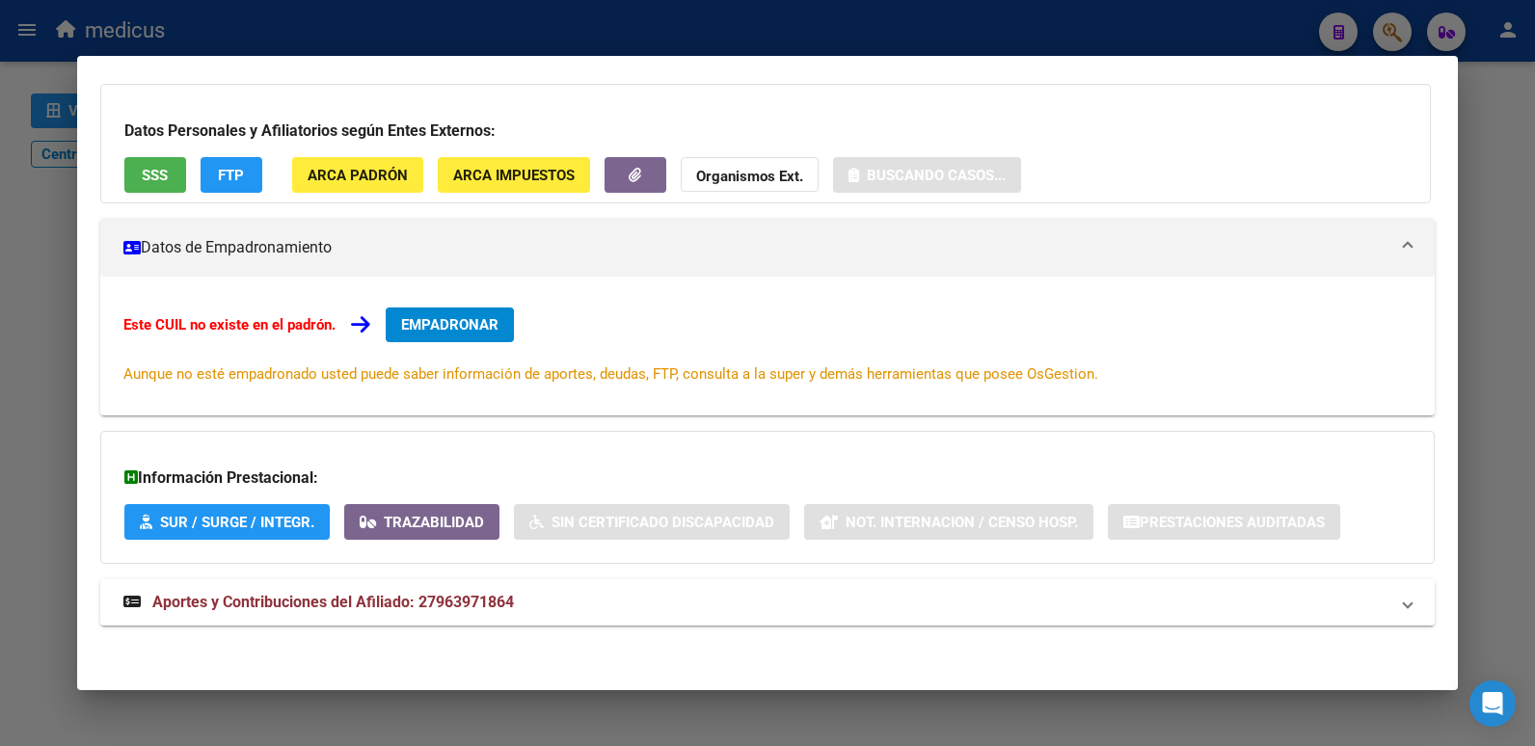
scroll to position [129, 0]
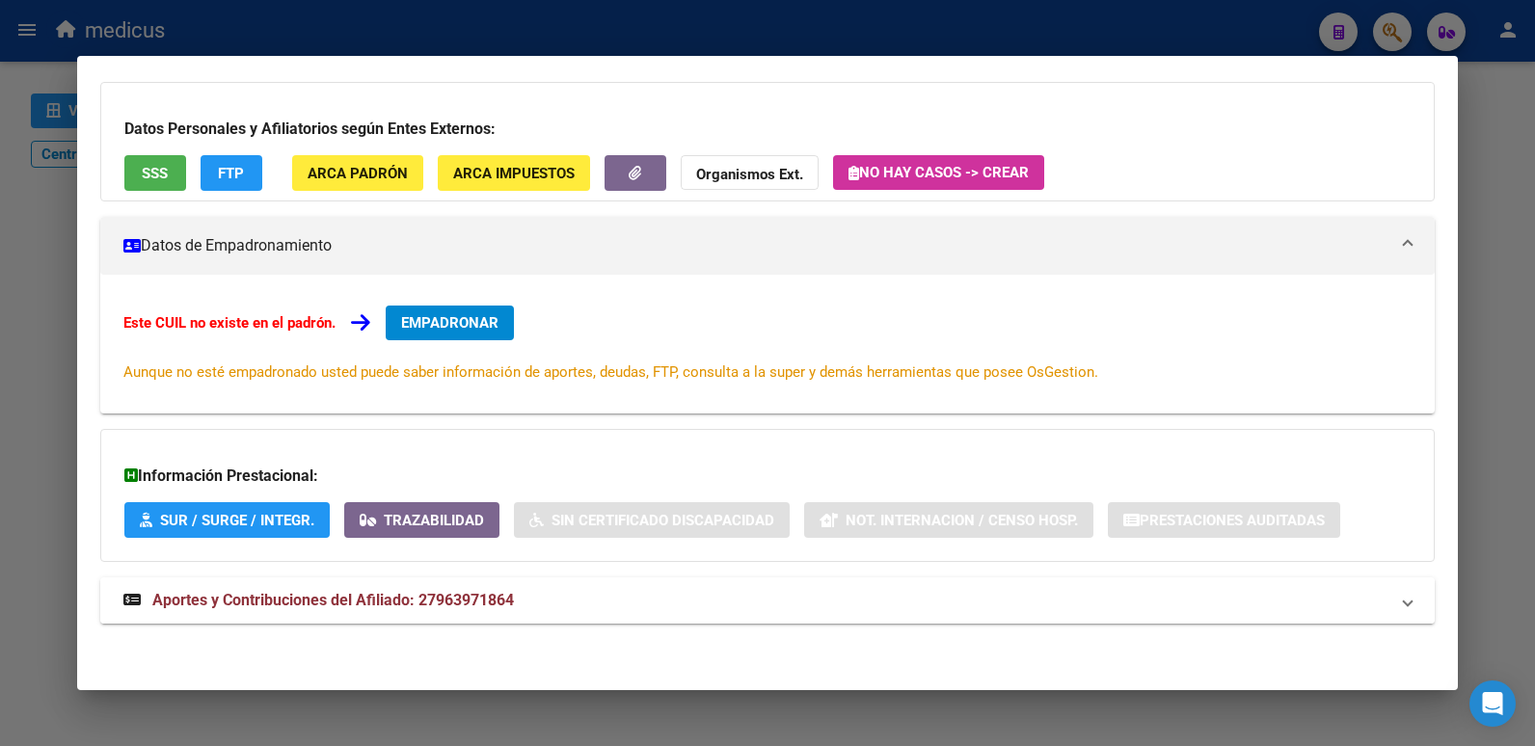
click at [334, 597] on span "Aportes y Contribuciones del Afiliado: 27963971864" at bounding box center [333, 600] width 362 height 18
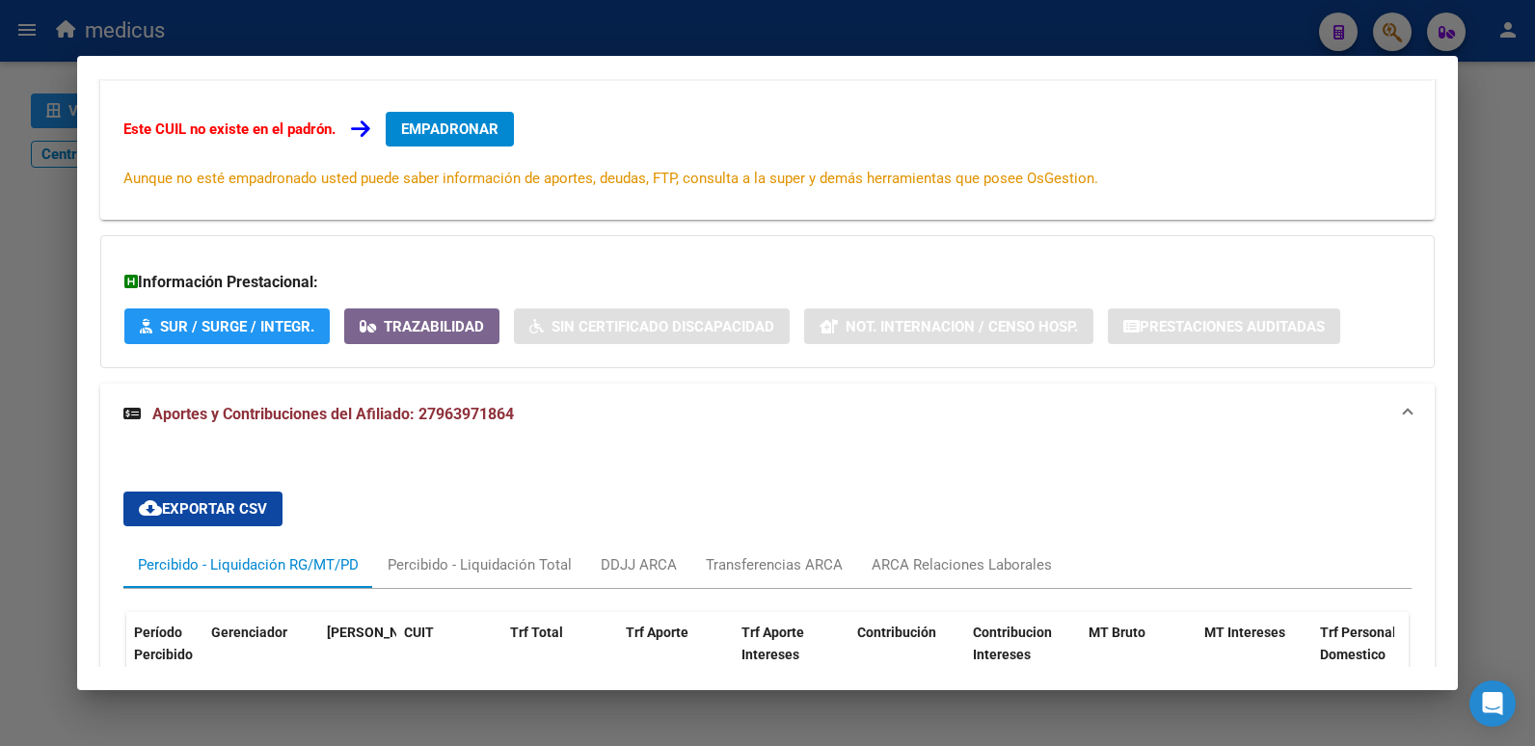
scroll to position [153, 0]
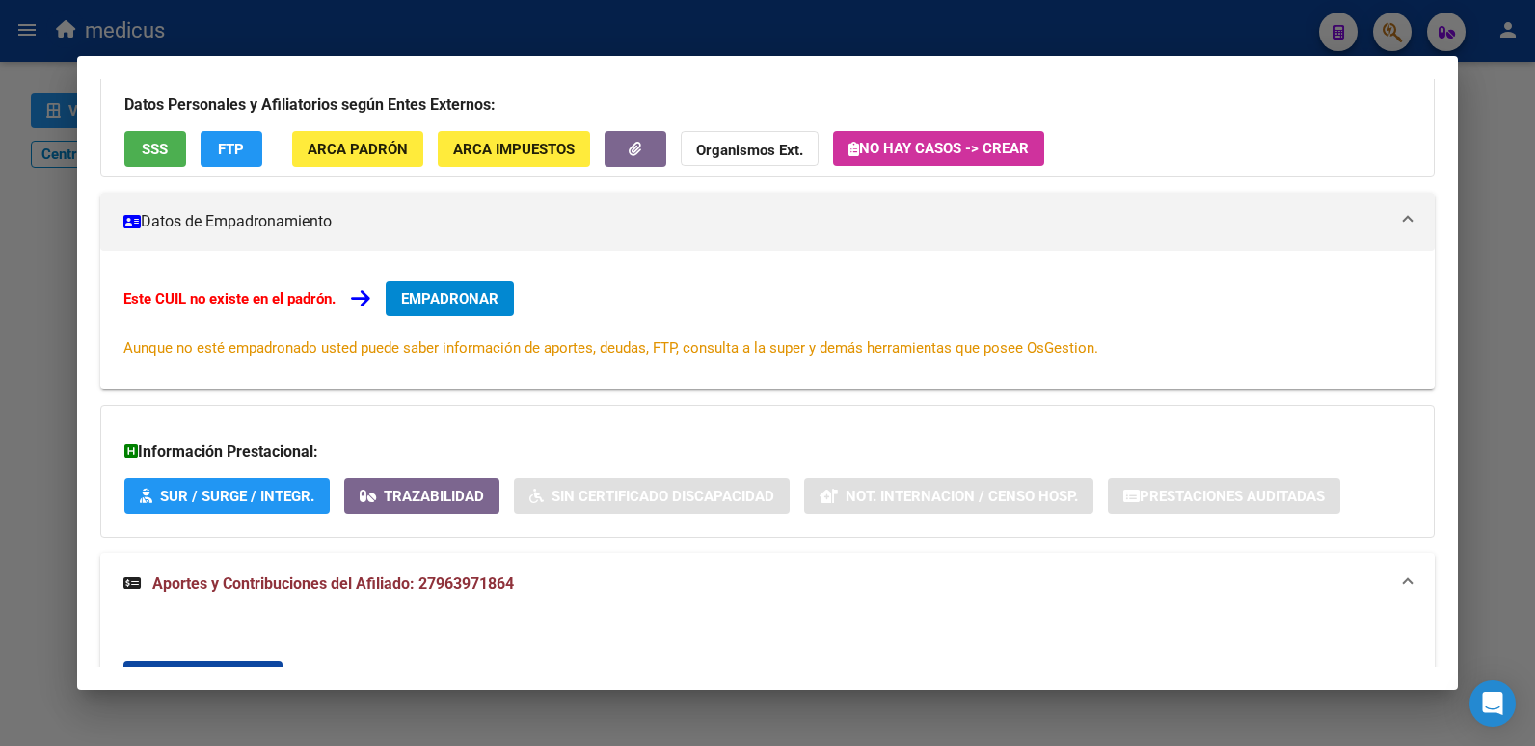
click at [1287, 52] on div at bounding box center [767, 373] width 1535 height 746
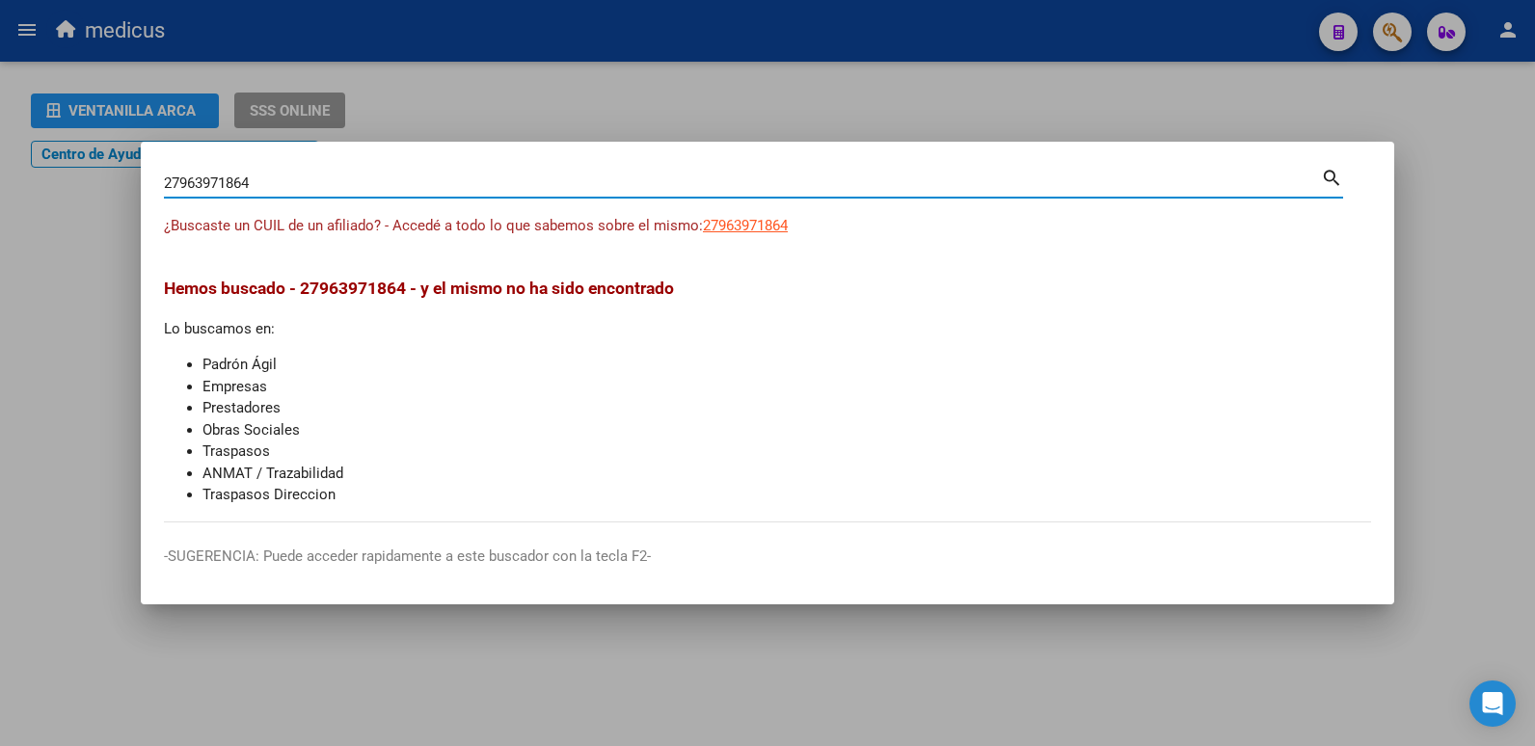
drag, startPoint x: 386, startPoint y: 186, endPoint x: 83, endPoint y: 186, distance: 302.8
click at [86, 186] on div "27963971864 Buscar (apellido, dni, cuil, nro traspaso, cuit, obra social) searc…" at bounding box center [767, 373] width 1535 height 746
paste input "631757443"
type input "27631757443"
click at [743, 223] on span "27631757443" at bounding box center [745, 225] width 85 height 17
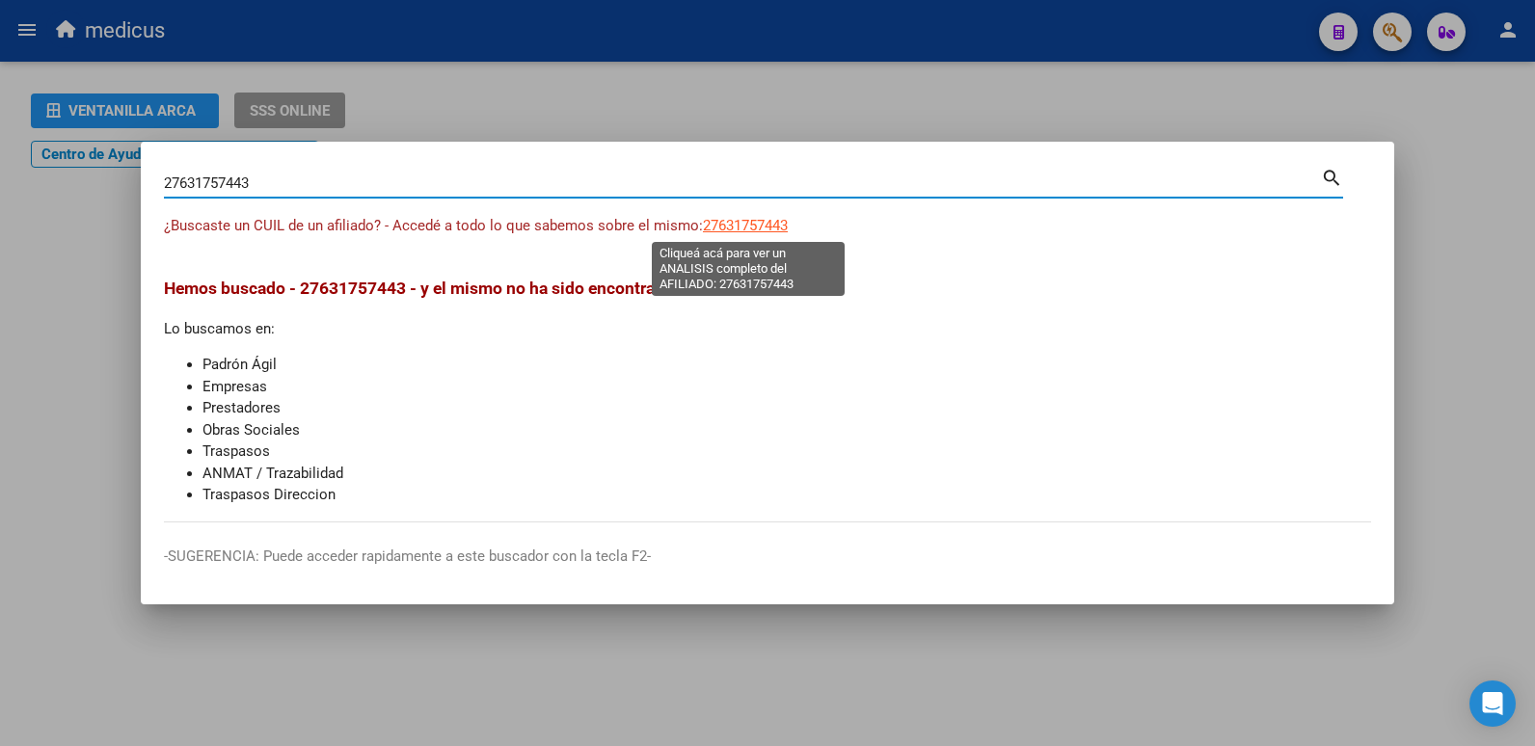
type textarea "27631757443"
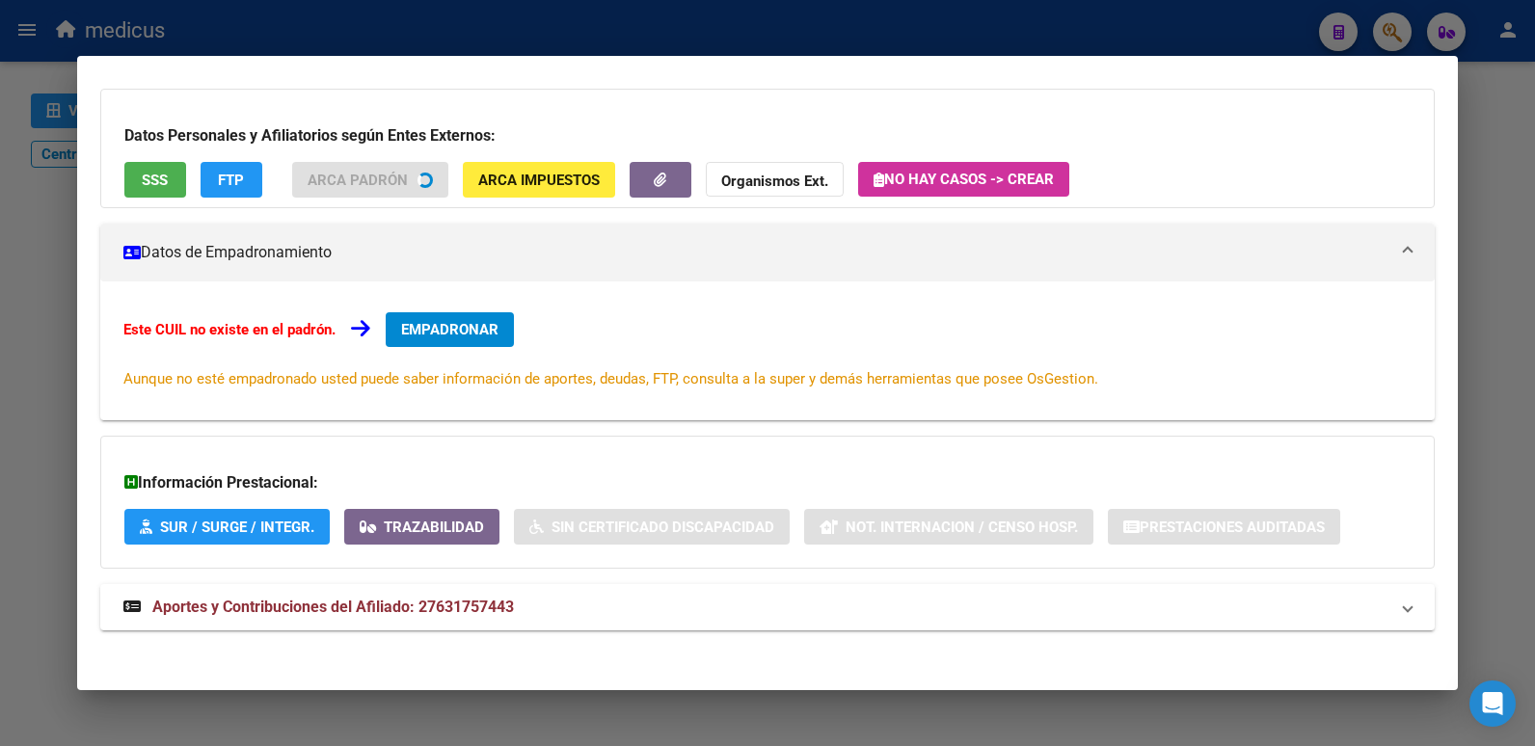
scroll to position [103, 0]
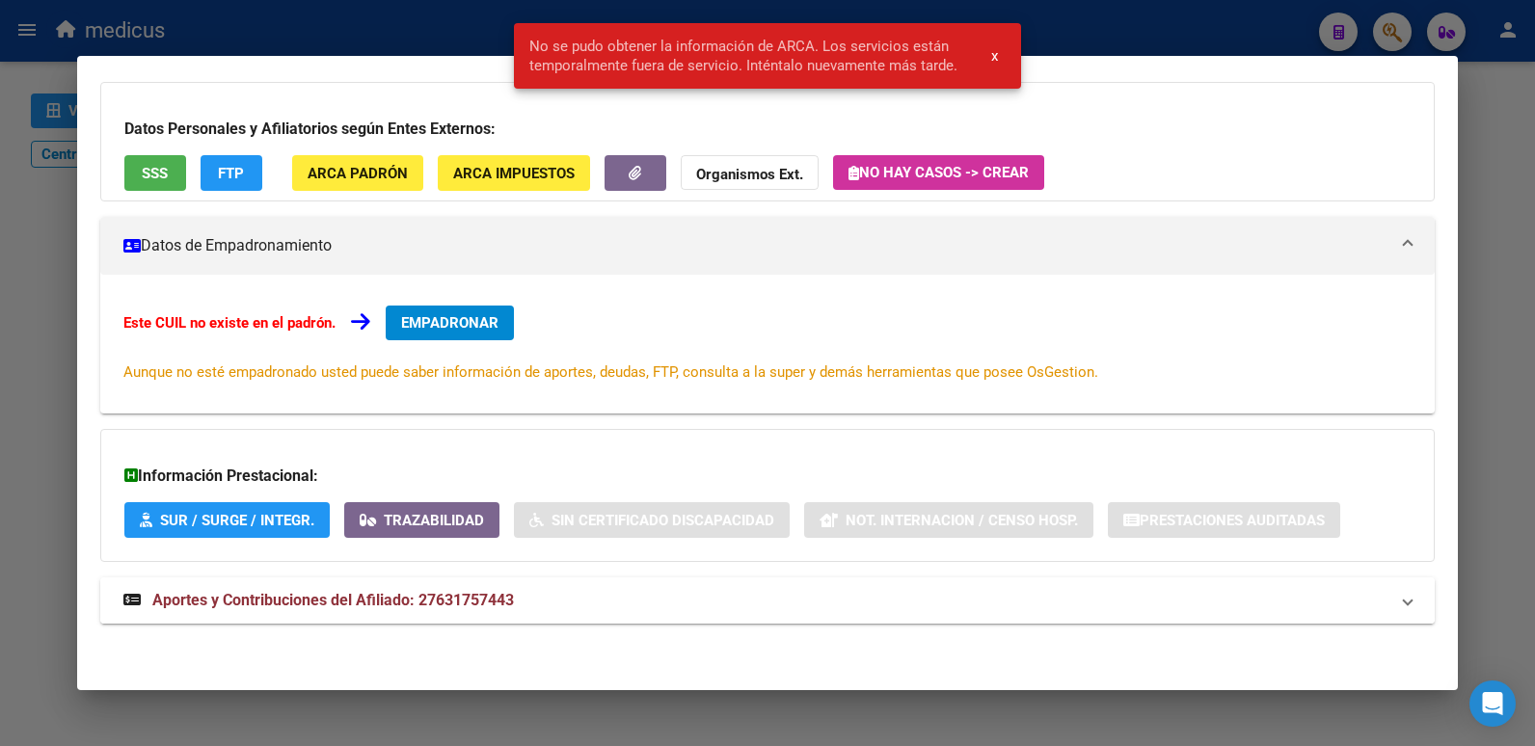
click at [367, 599] on span "Aportes y Contribuciones del Afiliado: 27631757443" at bounding box center [333, 600] width 362 height 18
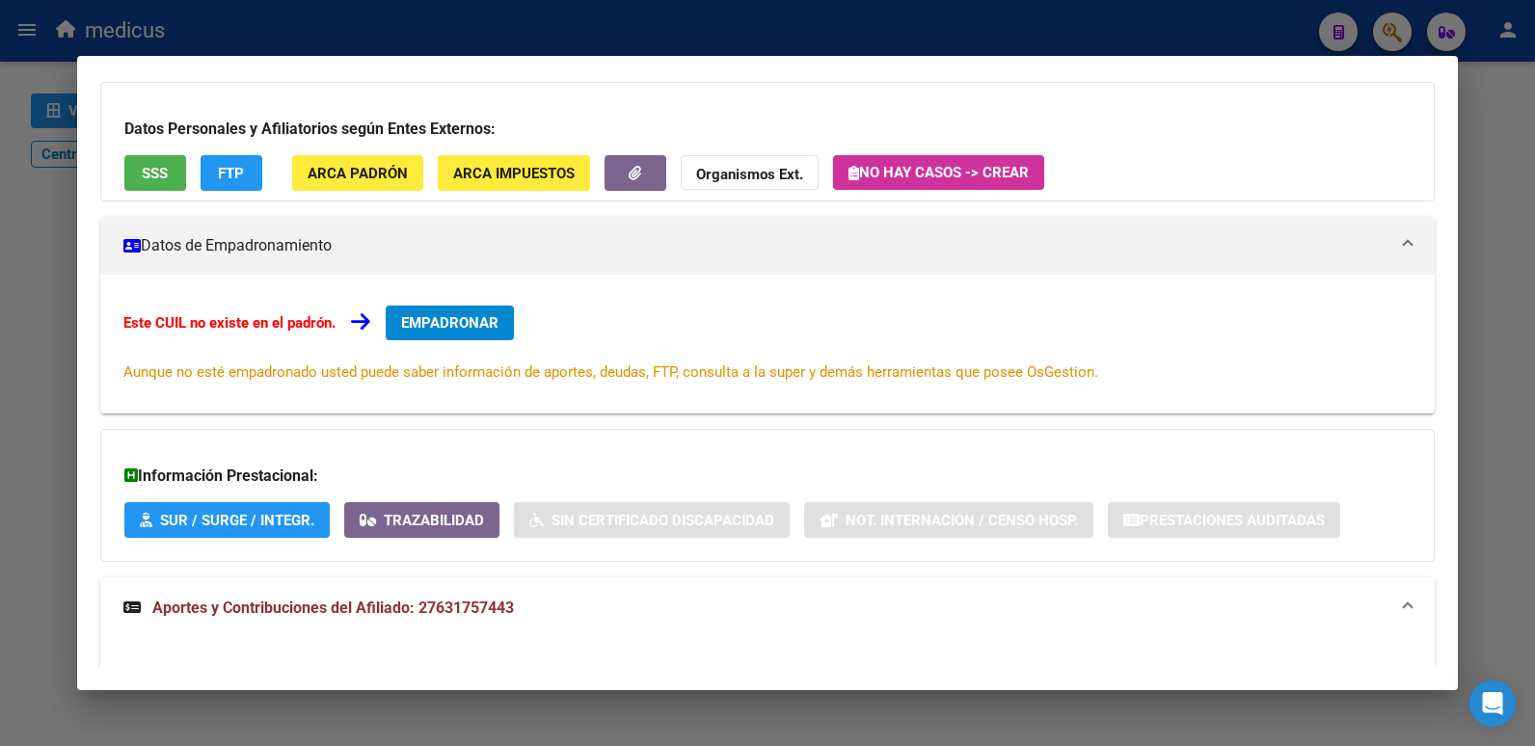
click at [414, 603] on span "Aportes y Contribuciones del Afiliado: 27631757443" at bounding box center [333, 608] width 362 height 18
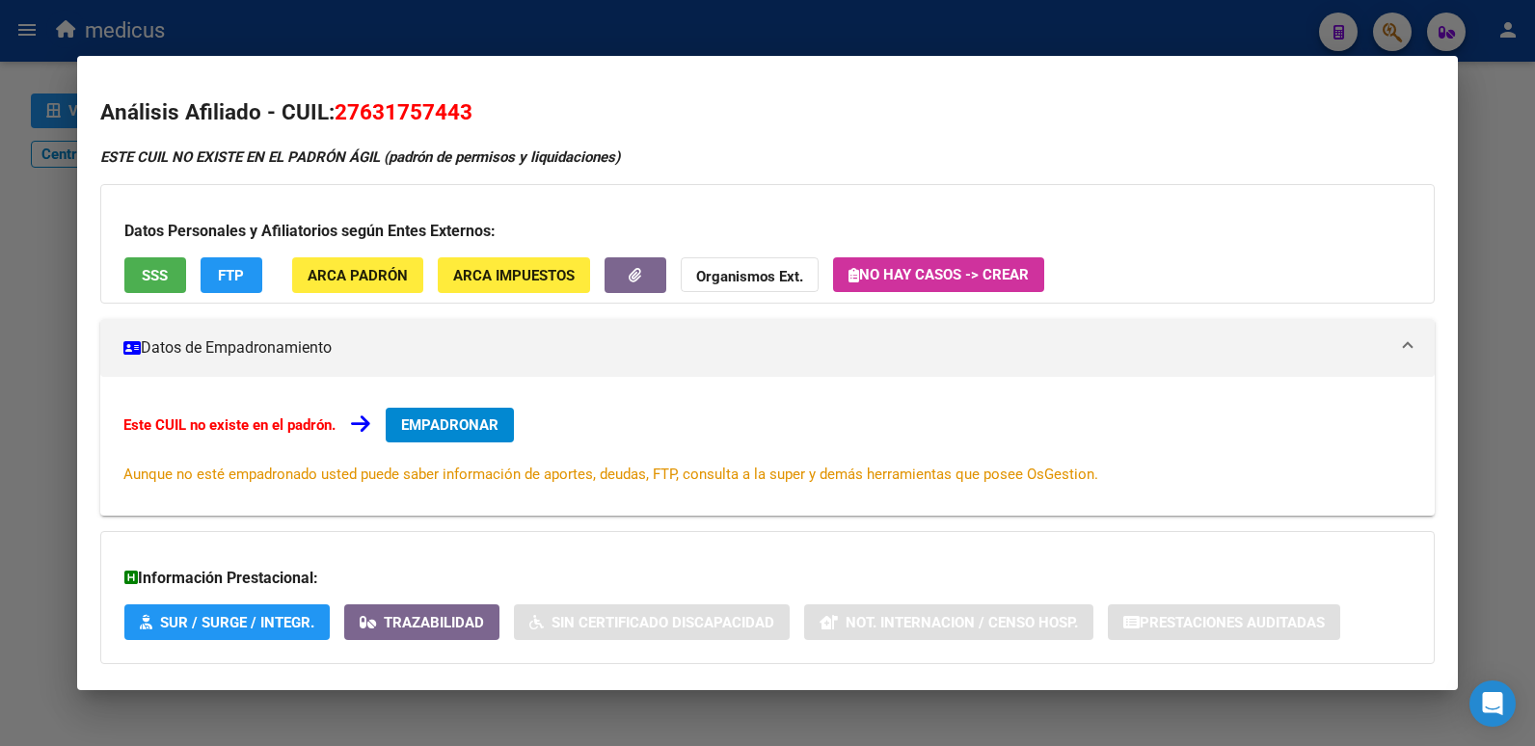
scroll to position [0, 0]
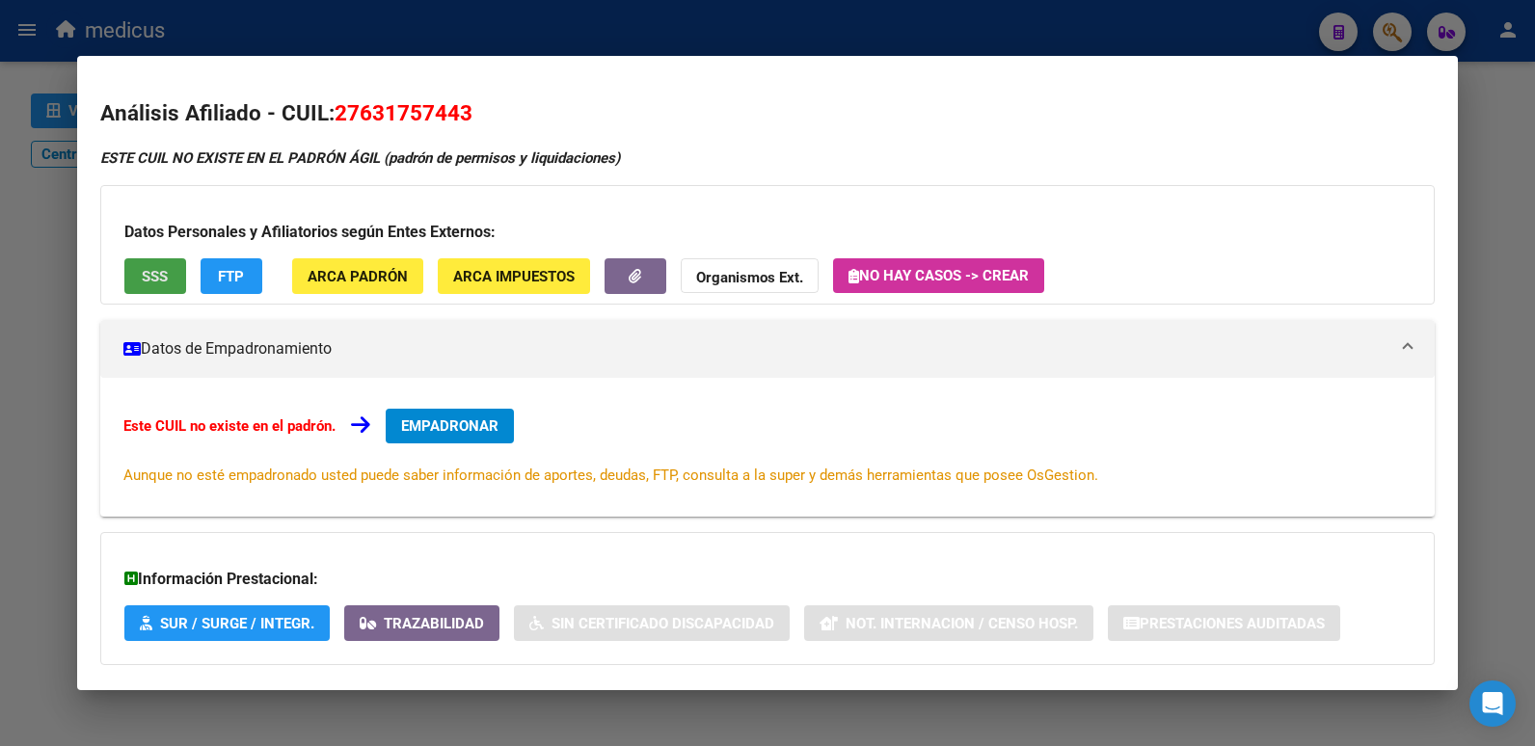
click at [160, 282] on span "SSS" at bounding box center [155, 276] width 26 height 17
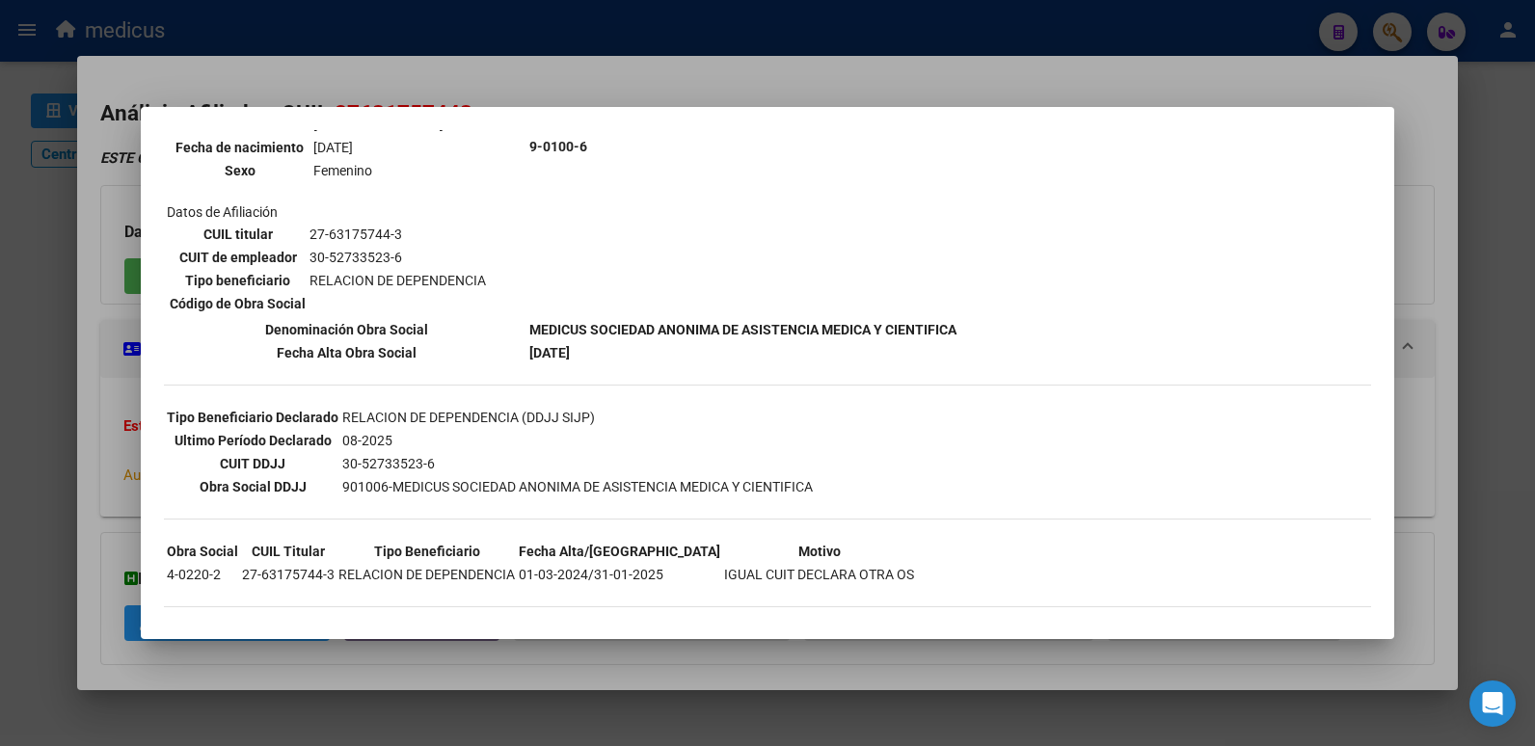
scroll to position [263, 0]
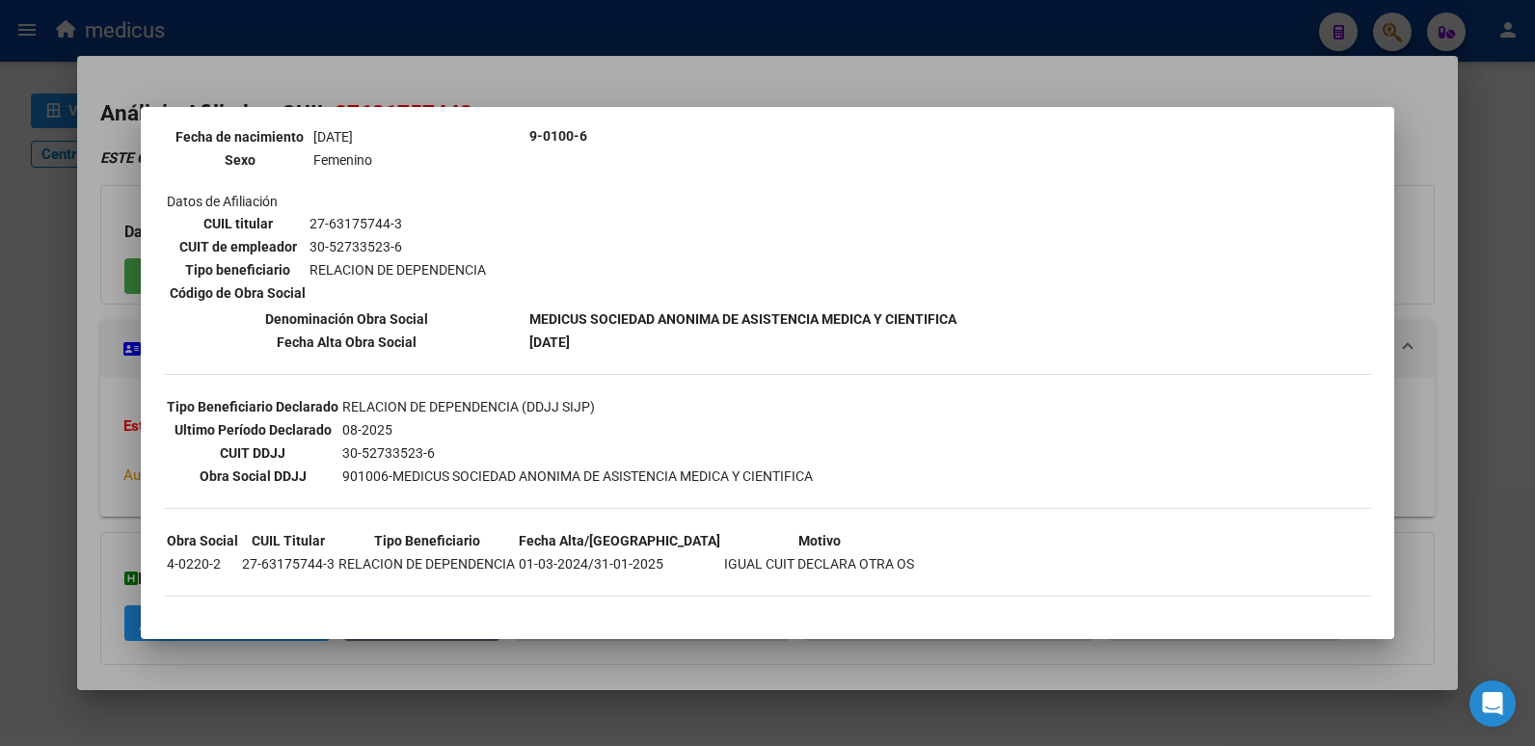
click at [64, 535] on div at bounding box center [767, 373] width 1535 height 746
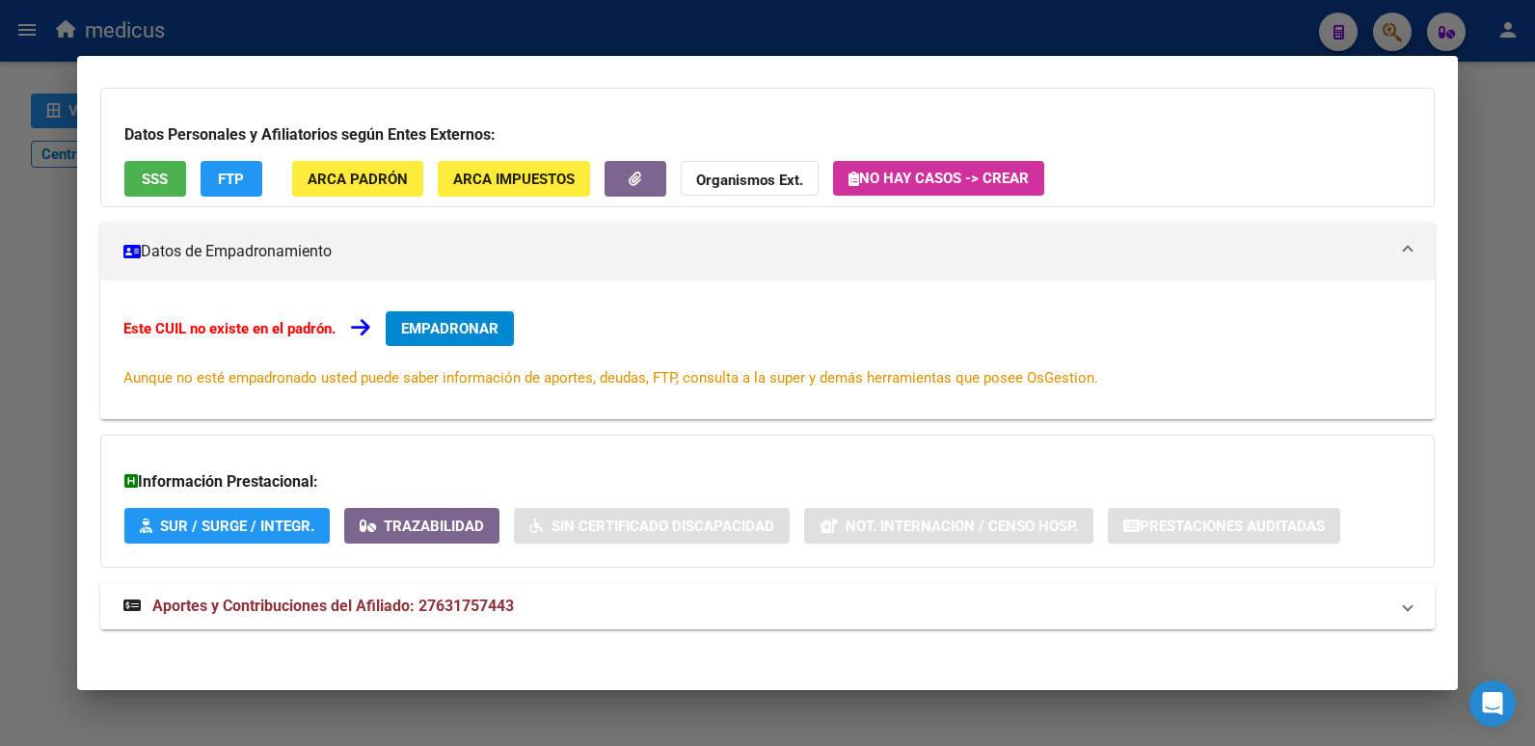
scroll to position [103, 0]
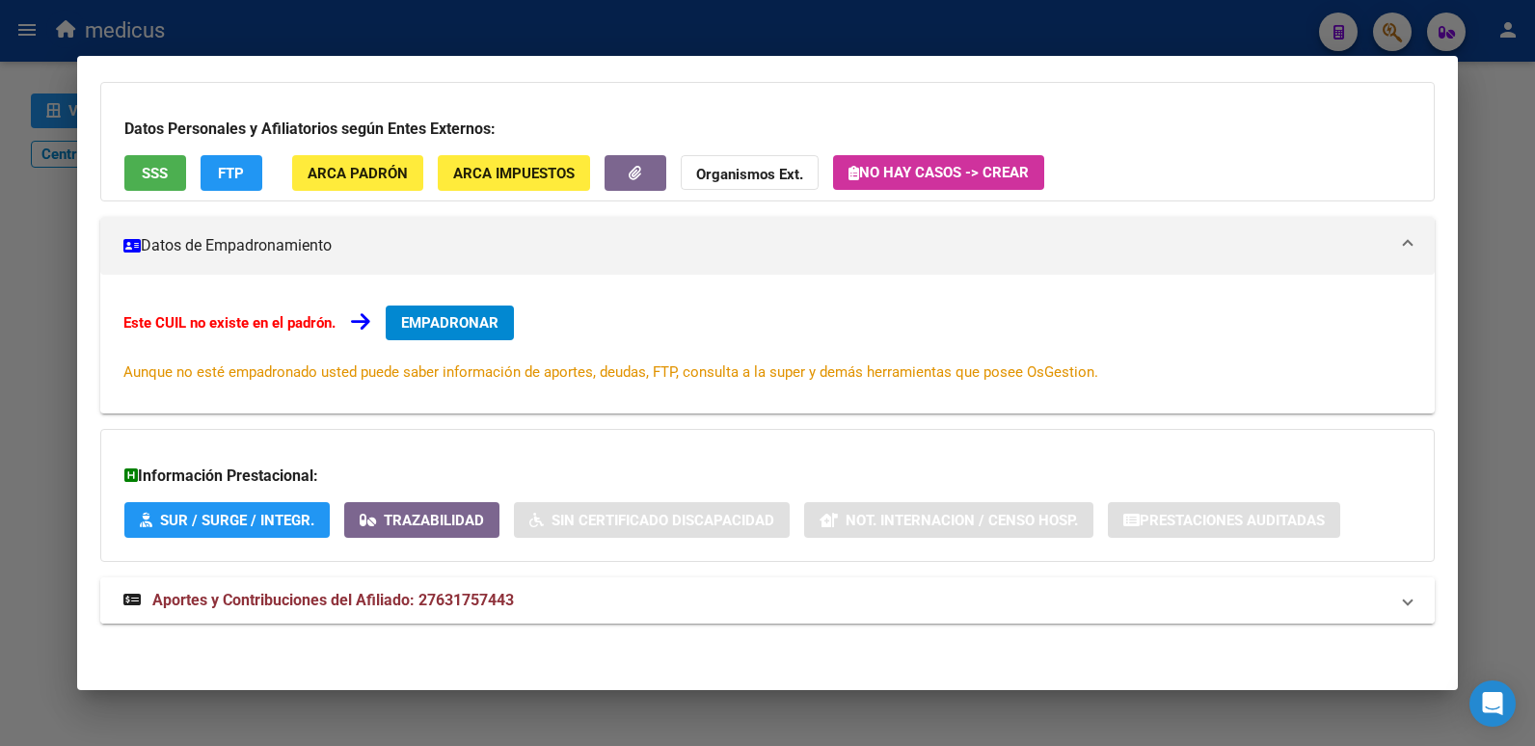
click at [275, 602] on span "Aportes y Contribuciones del Afiliado: 27631757443" at bounding box center [333, 600] width 362 height 18
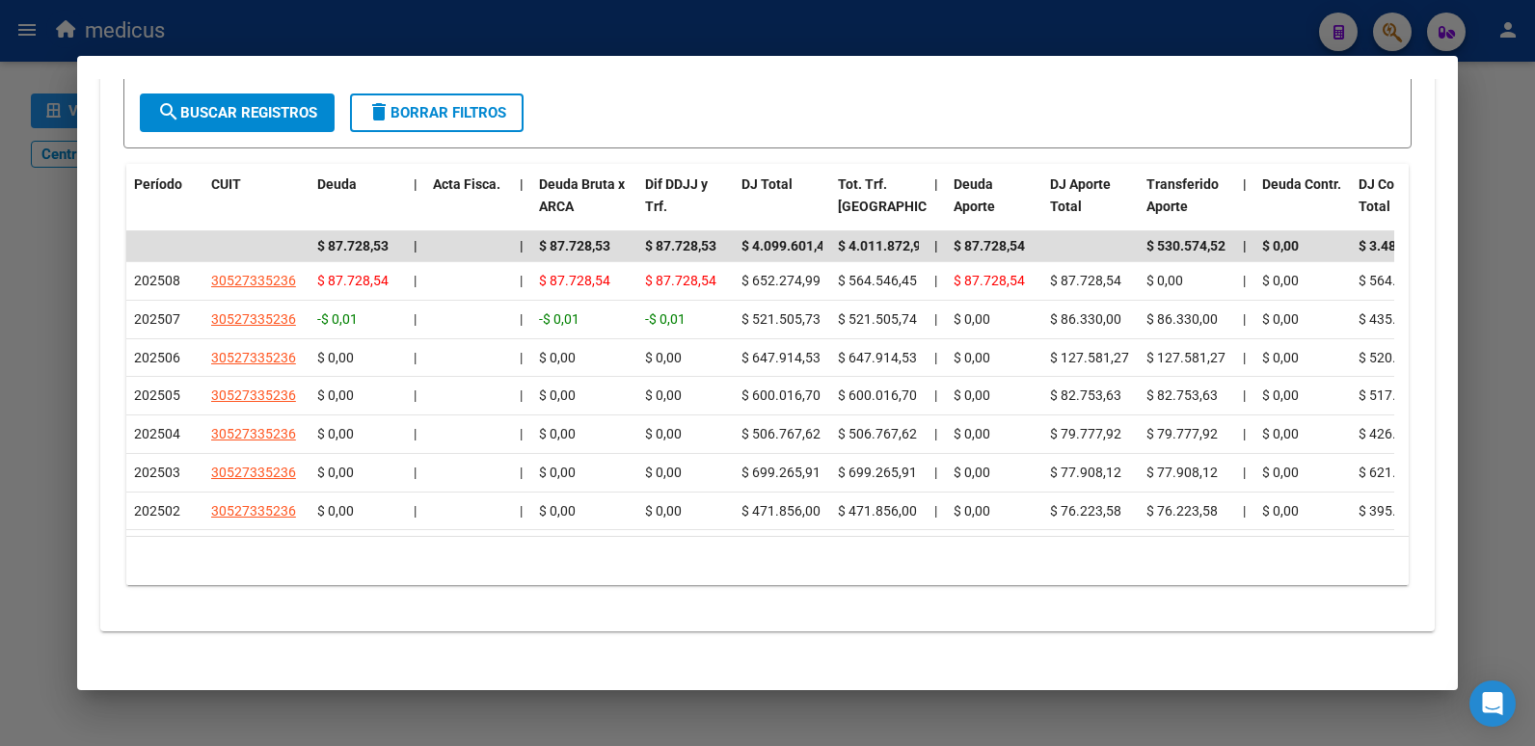
scroll to position [813, 0]
